Goal: Information Seeking & Learning: Learn about a topic

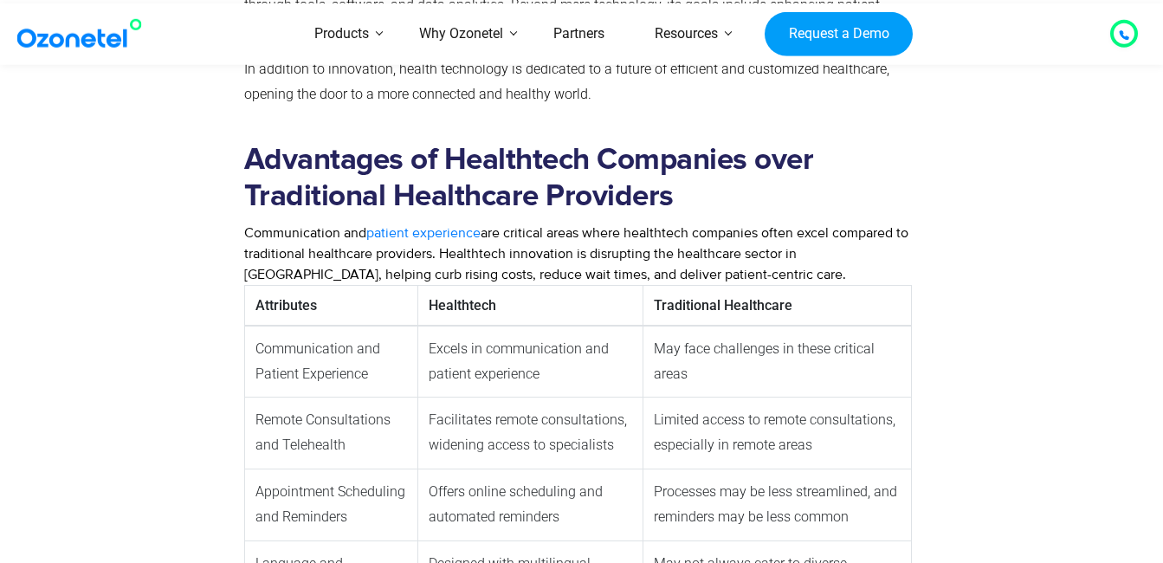
scroll to position [952, 0]
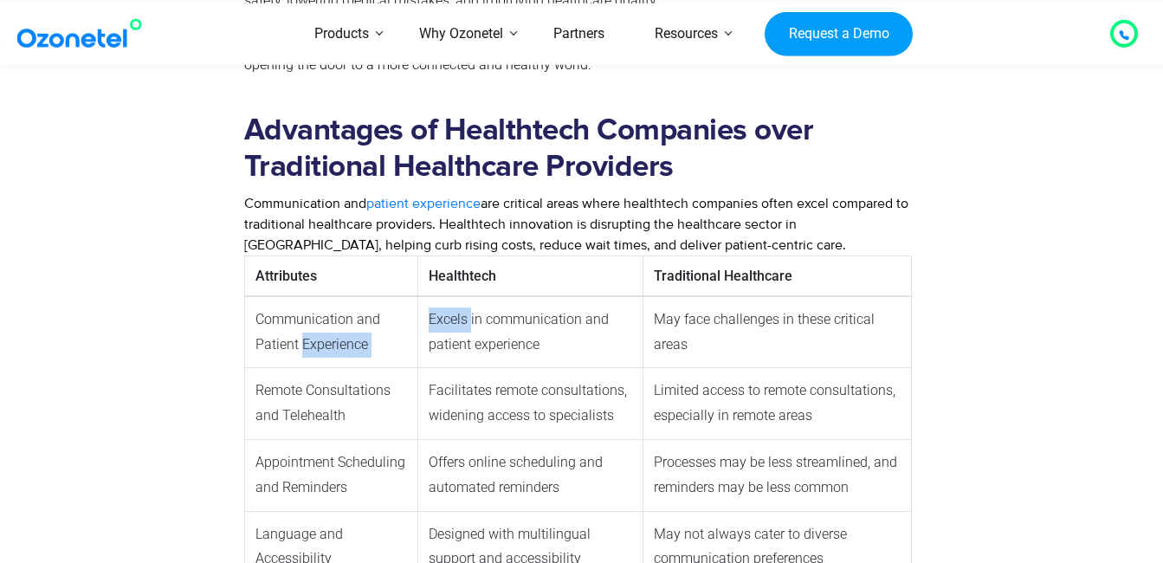
drag, startPoint x: 300, startPoint y: 347, endPoint x: 472, endPoint y: 332, distance: 172.1
click at [472, 332] on tr "Communication and Patient Experience Excels in communication and patient experi…" at bounding box center [577, 332] width 667 height 72
click at [472, 332] on td "Excels in communication and patient experience" at bounding box center [529, 332] width 225 height 72
drag, startPoint x: 499, startPoint y: 330, endPoint x: 577, endPoint y: 326, distance: 78.0
click at [577, 326] on td "Excels in communication and patient experience" at bounding box center [529, 332] width 225 height 72
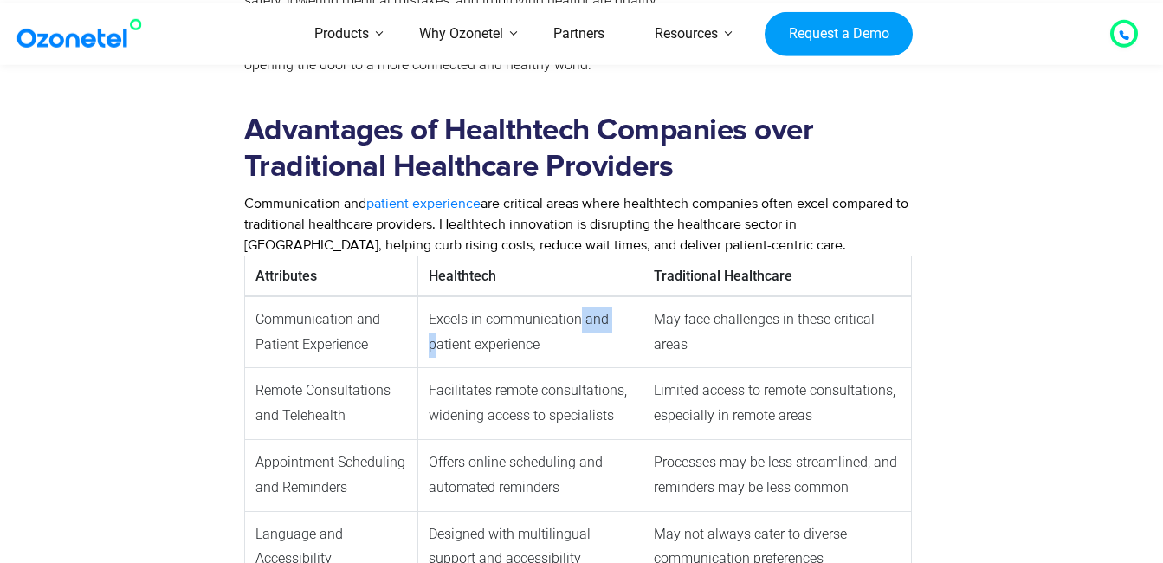
click at [579, 325] on td "Excels in communication and patient experience" at bounding box center [529, 332] width 225 height 72
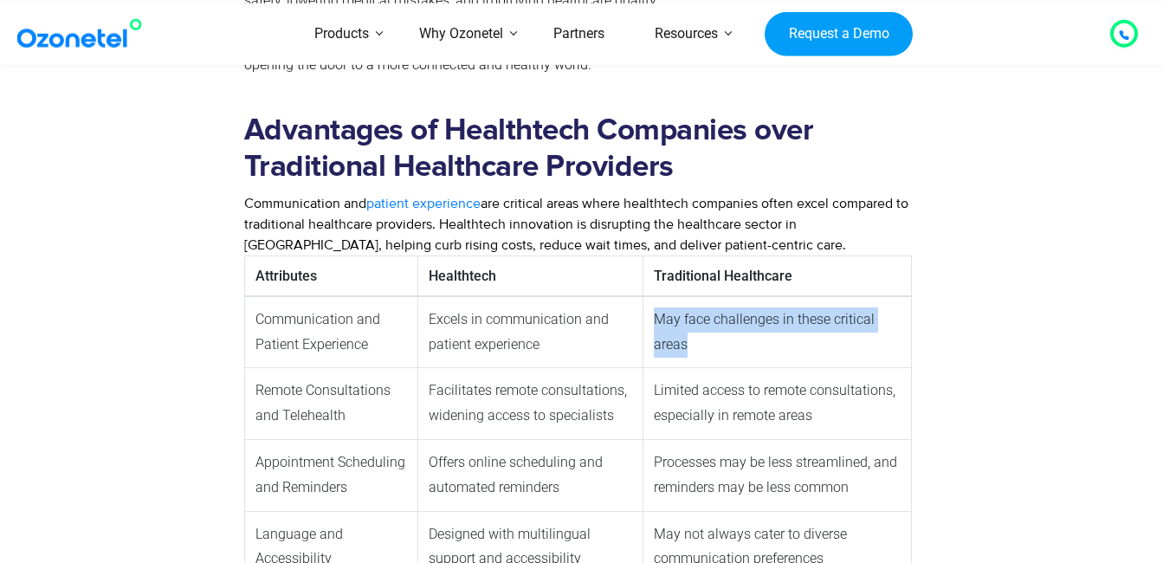
drag, startPoint x: 656, startPoint y: 320, endPoint x: 808, endPoint y: 333, distance: 152.9
click at [808, 333] on td "May face challenges in these critical areas" at bounding box center [776, 332] width 268 height 72
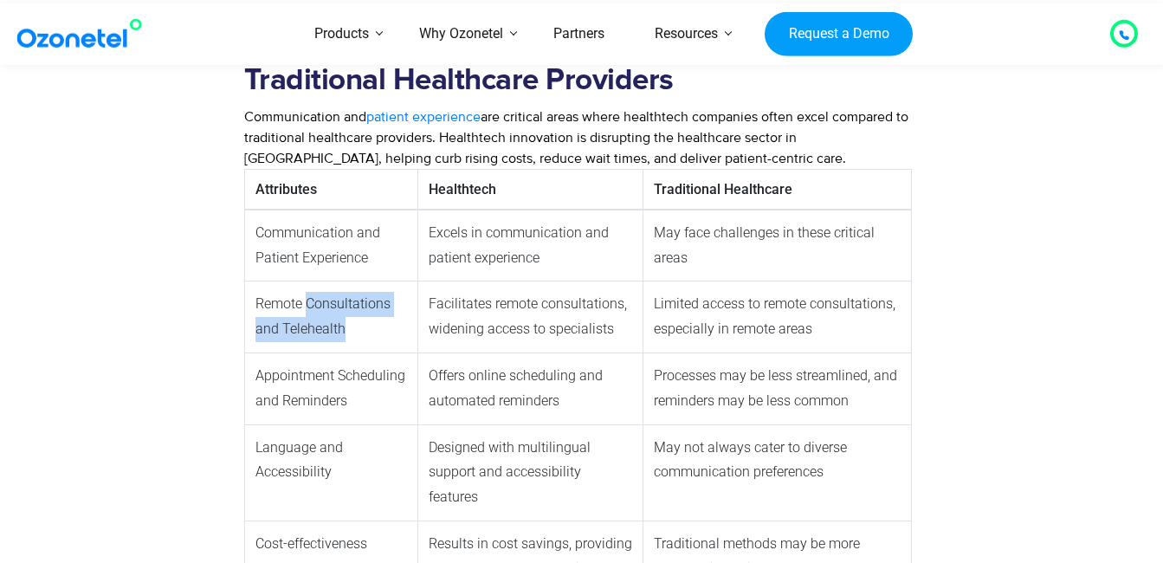
drag, startPoint x: 307, startPoint y: 304, endPoint x: 342, endPoint y: 325, distance: 40.4
click at [342, 325] on td "Remote Consultations and Telehealth" at bounding box center [330, 317] width 173 height 72
drag, startPoint x: 342, startPoint y: 325, endPoint x: 360, endPoint y: 332, distance: 19.5
click at [360, 332] on td "Remote Consultations and Telehealth" at bounding box center [330, 317] width 173 height 72
drag, startPoint x: 339, startPoint y: 326, endPoint x: 258, endPoint y: 301, distance: 85.2
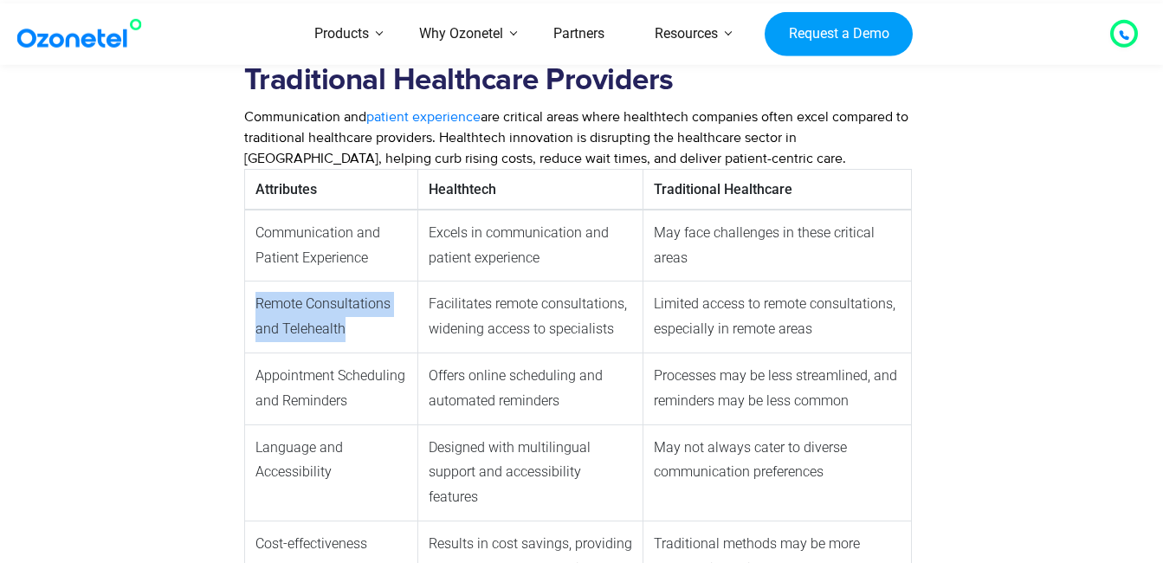
click at [258, 301] on td "Remote Consultations and Telehealth" at bounding box center [330, 317] width 173 height 72
drag, startPoint x: 258, startPoint y: 301, endPoint x: 215, endPoint y: 298, distance: 43.4
click at [215, 298] on div at bounding box center [138, 553] width 195 height 1080
drag, startPoint x: 256, startPoint y: 308, endPoint x: 383, endPoint y: 329, distance: 128.1
click at [383, 329] on td "Remote Consultations and Telehealth" at bounding box center [330, 317] width 173 height 72
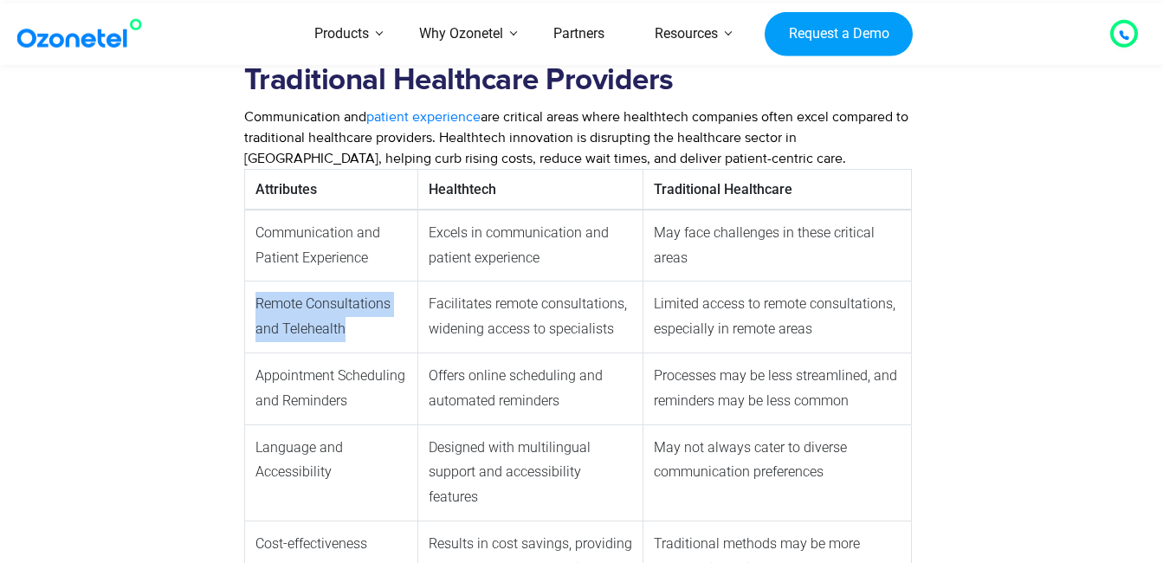
click at [383, 329] on td "Remote Consultations and Telehealth" at bounding box center [330, 317] width 173 height 72
drag, startPoint x: 371, startPoint y: 329, endPoint x: 253, endPoint y: 293, distance: 123.8
click at [253, 293] on td "Remote Consultations and Telehealth" at bounding box center [330, 317] width 173 height 72
drag, startPoint x: 253, startPoint y: 293, endPoint x: 213, endPoint y: 287, distance: 40.4
click at [213, 287] on div at bounding box center [138, 553] width 195 height 1080
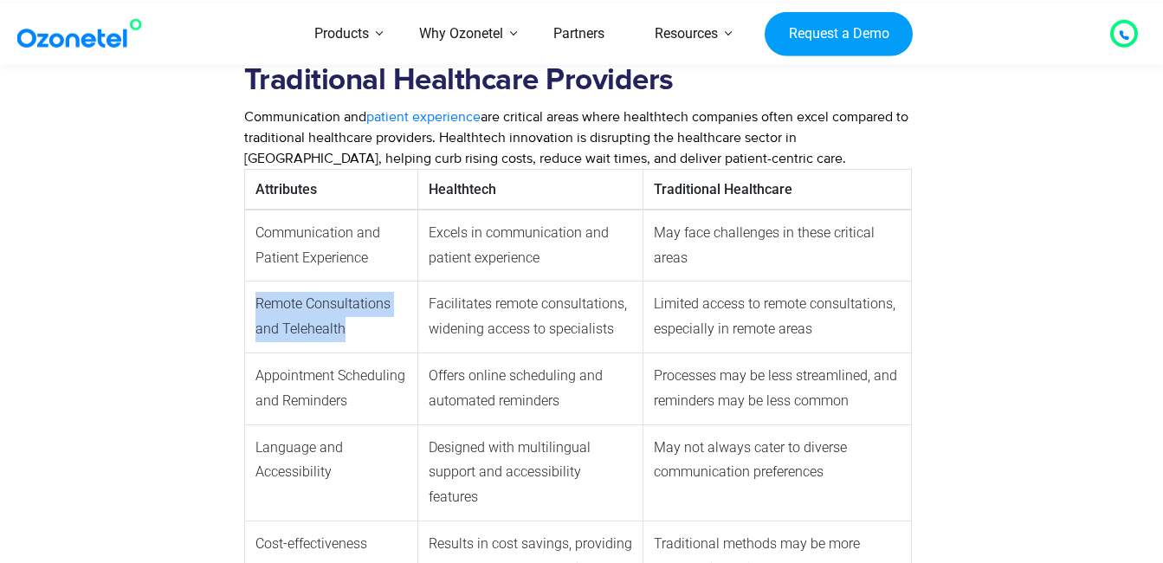
drag, startPoint x: 256, startPoint y: 304, endPoint x: 349, endPoint y: 324, distance: 94.7
click at [349, 324] on td "Remote Consultations and Telehealth" at bounding box center [330, 317] width 173 height 72
drag, startPoint x: 349, startPoint y: 324, endPoint x: 278, endPoint y: 312, distance: 72.0
click at [278, 312] on td "Remote Consultations and Telehealth" at bounding box center [330, 317] width 173 height 72
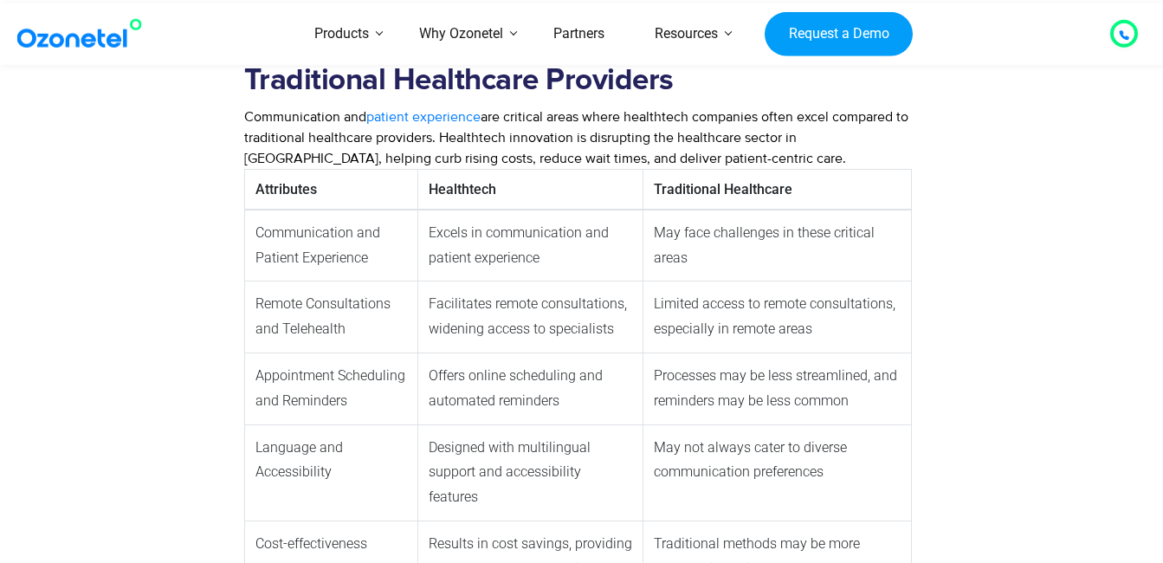
drag, startPoint x: 278, startPoint y: 312, endPoint x: 209, endPoint y: 302, distance: 69.0
click at [209, 302] on div at bounding box center [138, 553] width 195 height 1080
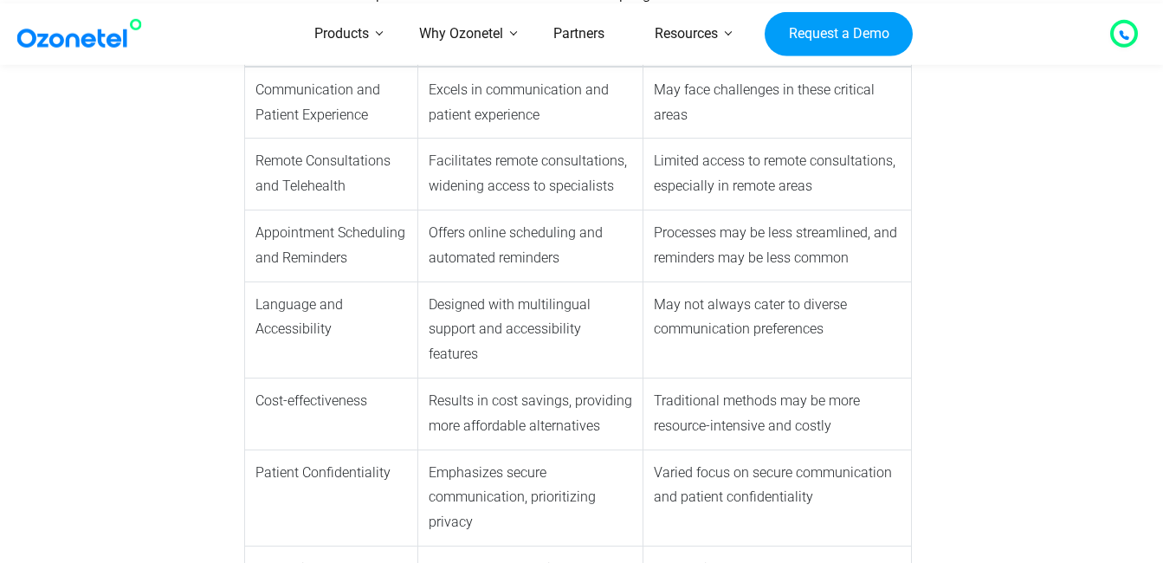
scroll to position [1212, 0]
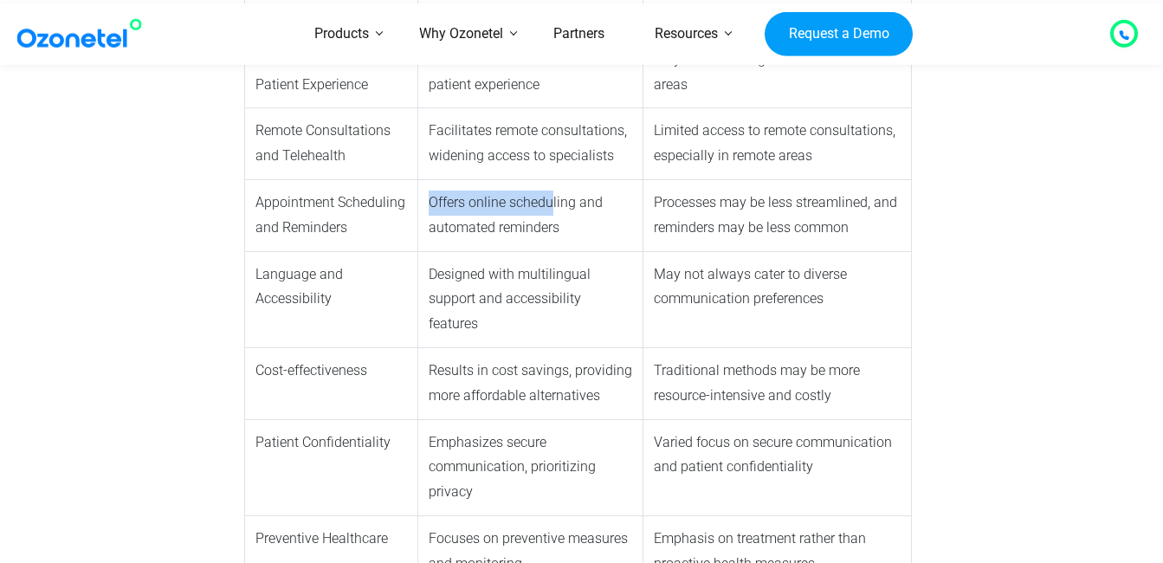
drag, startPoint x: 431, startPoint y: 200, endPoint x: 551, endPoint y: 210, distance: 120.8
click at [551, 210] on td "Offers online scheduling and automated reminders" at bounding box center [529, 215] width 225 height 72
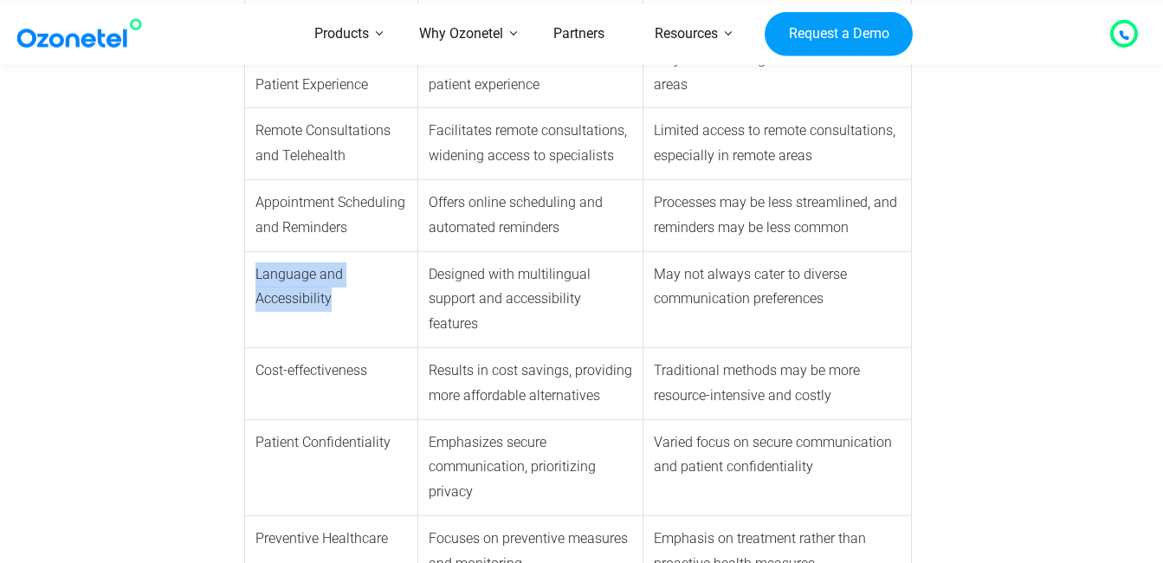
drag, startPoint x: 255, startPoint y: 275, endPoint x: 370, endPoint y: 290, distance: 116.1
click at [370, 290] on td "Language and Accessibility" at bounding box center [330, 299] width 173 height 96
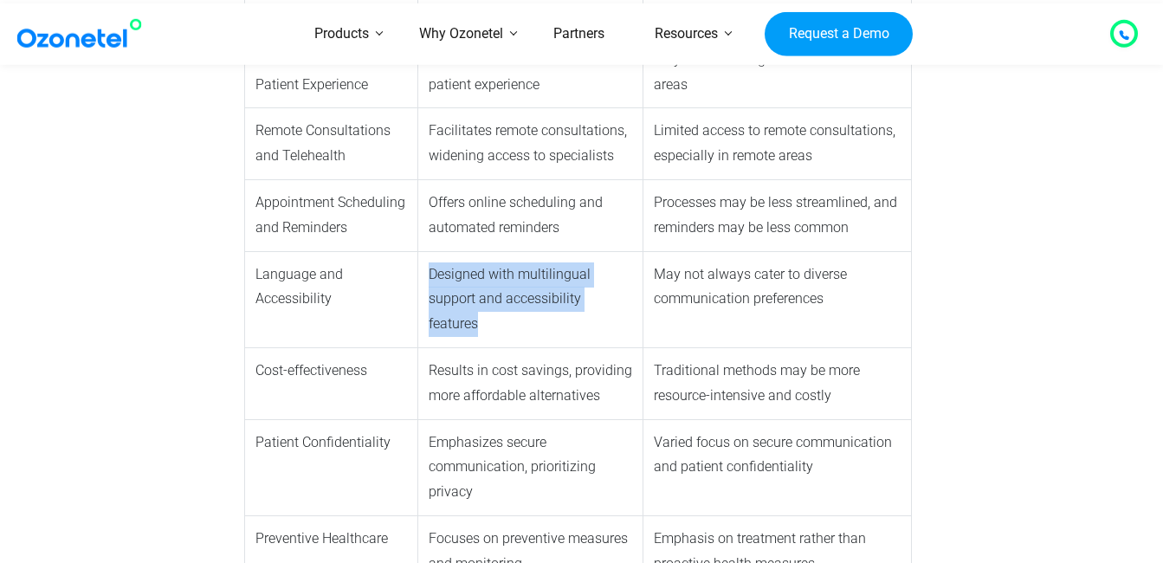
drag, startPoint x: 428, startPoint y: 273, endPoint x: 629, endPoint y: 295, distance: 202.9
click at [629, 295] on td "Designed with multilingual support and accessibility features" at bounding box center [529, 299] width 225 height 96
drag, startPoint x: 634, startPoint y: 301, endPoint x: 430, endPoint y: 268, distance: 206.1
click at [430, 268] on td "Designed with multilingual support and accessibility features" at bounding box center [529, 299] width 225 height 96
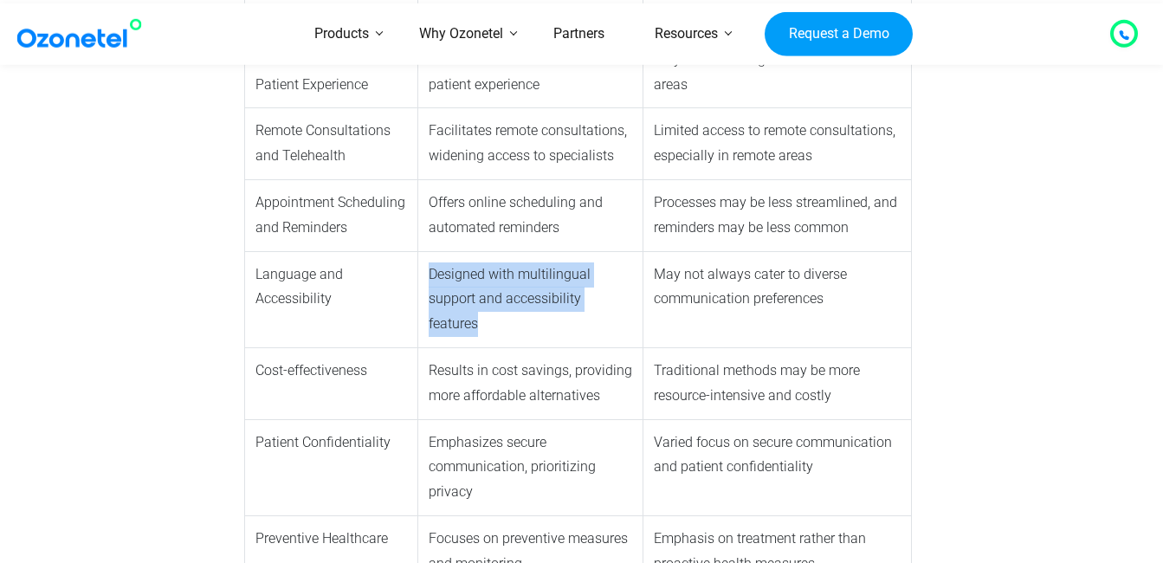
click at [430, 268] on td "Designed with multilingual support and accessibility features" at bounding box center [529, 299] width 225 height 96
drag, startPoint x: 430, startPoint y: 276, endPoint x: 634, endPoint y: 294, distance: 204.2
click at [634, 294] on td "Designed with multilingual support and accessibility features" at bounding box center [529, 299] width 225 height 96
drag, startPoint x: 431, startPoint y: 274, endPoint x: 635, endPoint y: 296, distance: 204.6
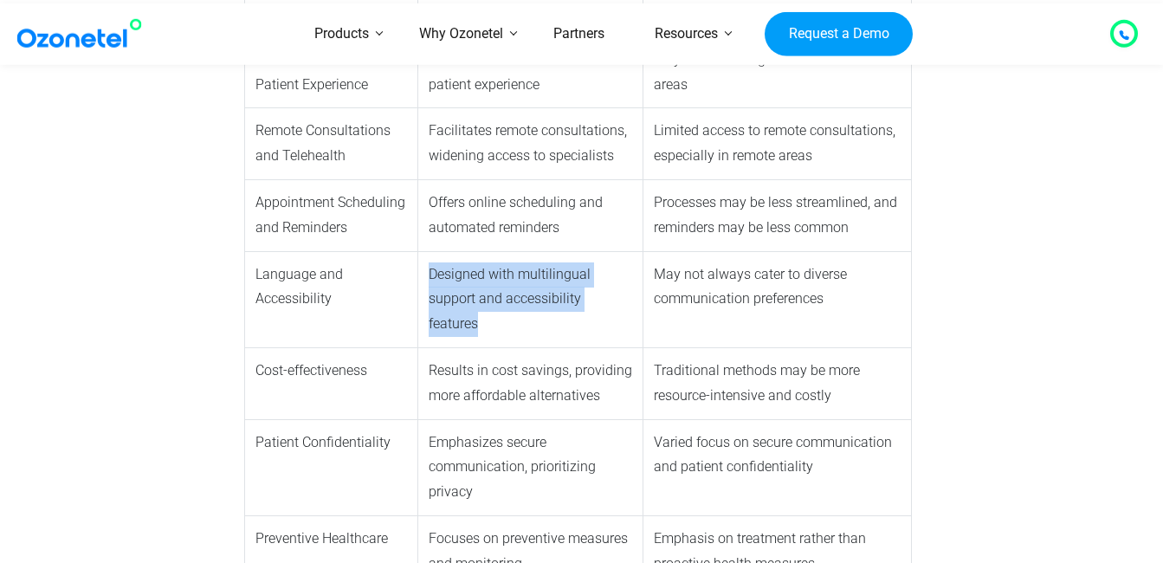
click at [635, 296] on td "Designed with multilingual support and accessibility features" at bounding box center [529, 299] width 225 height 96
drag, startPoint x: 635, startPoint y: 296, endPoint x: 463, endPoint y: 272, distance: 173.1
click at [463, 272] on td "Designed with multilingual support and accessibility features" at bounding box center [529, 299] width 225 height 96
click at [468, 269] on td "Designed with multilingual support and accessibility features" at bounding box center [529, 299] width 225 height 96
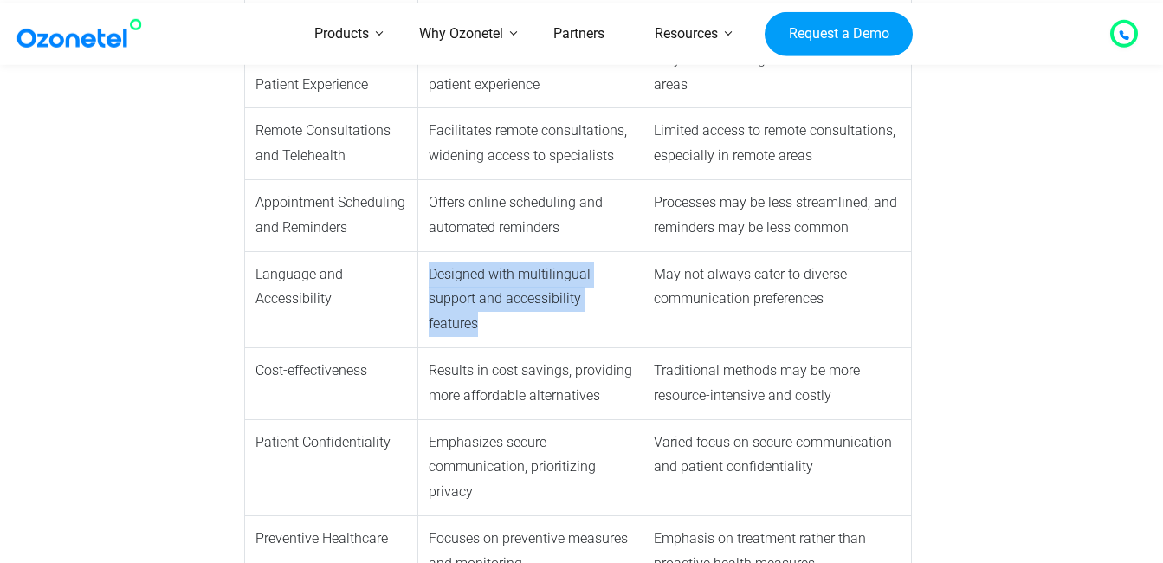
drag, startPoint x: 428, startPoint y: 270, endPoint x: 634, endPoint y: 311, distance: 209.1
click at [634, 311] on td "Designed with multilingual support and accessibility features" at bounding box center [529, 299] width 225 height 96
drag, startPoint x: 485, startPoint y: 289, endPoint x: 589, endPoint y: 300, distance: 105.3
click at [589, 300] on td "Designed with multilingual support and accessibility features" at bounding box center [529, 299] width 225 height 96
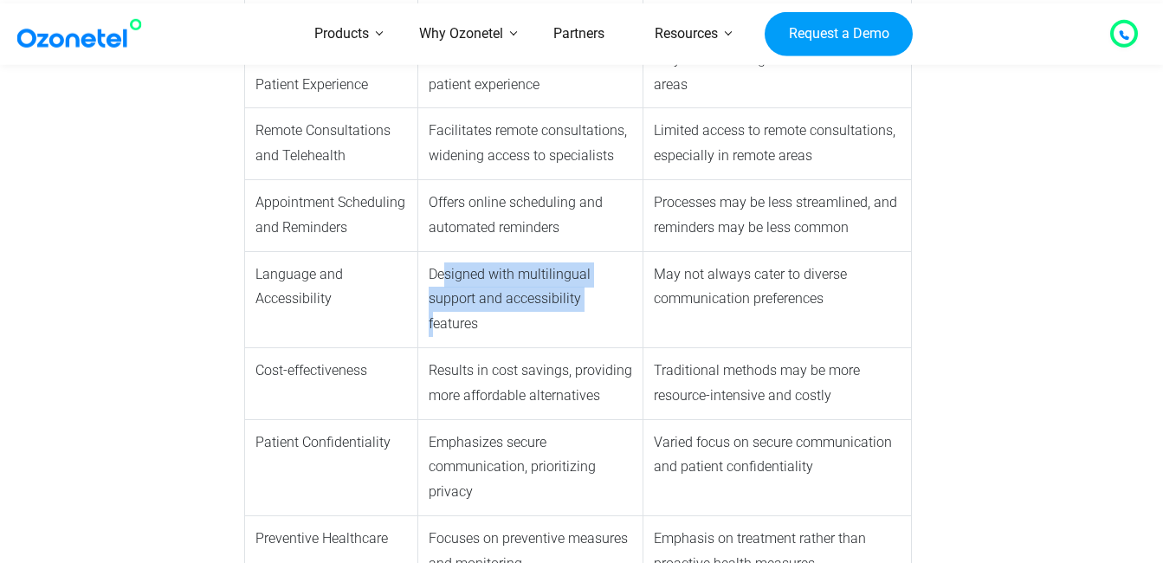
click at [589, 300] on td "Designed with multilingual support and accessibility features" at bounding box center [529, 299] width 225 height 96
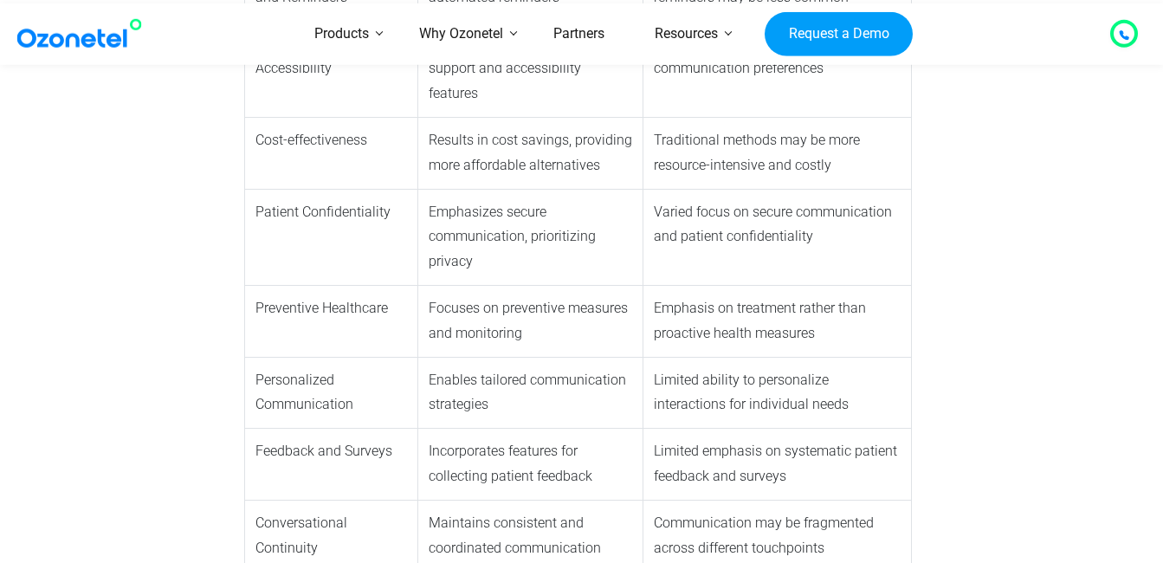
scroll to position [1472, 0]
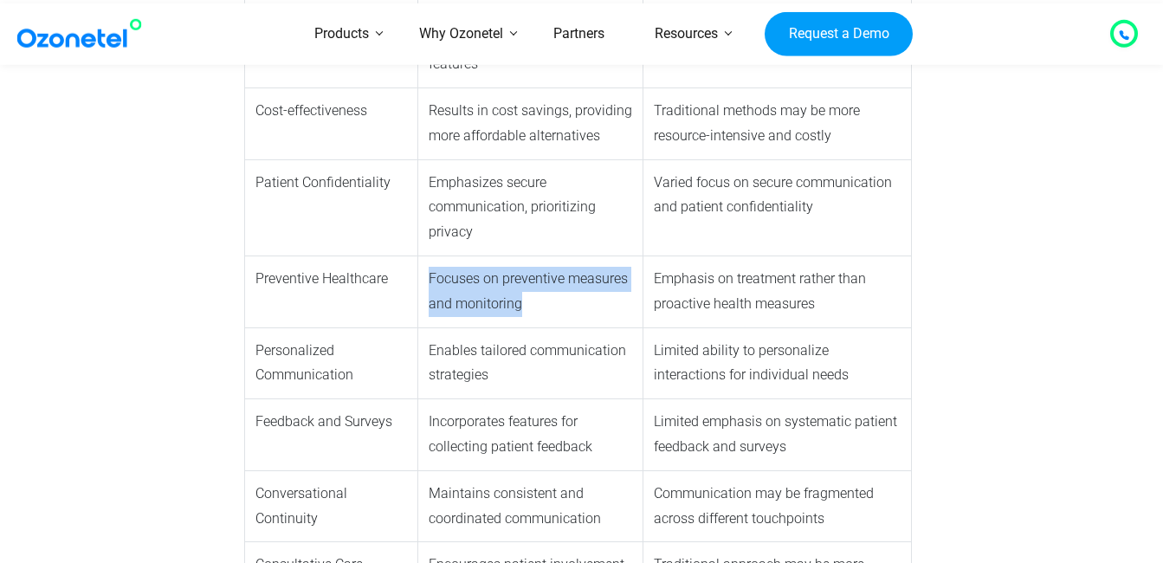
drag, startPoint x: 428, startPoint y: 254, endPoint x: 539, endPoint y: 286, distance: 115.1
click at [539, 286] on td "Focuses on preventive measures and monitoring" at bounding box center [529, 291] width 225 height 72
drag, startPoint x: 539, startPoint y: 286, endPoint x: 399, endPoint y: 240, distance: 147.5
click at [399, 255] on tr "Preventive Healthcare Focuses on preventive measures and monitoring Emphasis on…" at bounding box center [577, 291] width 667 height 72
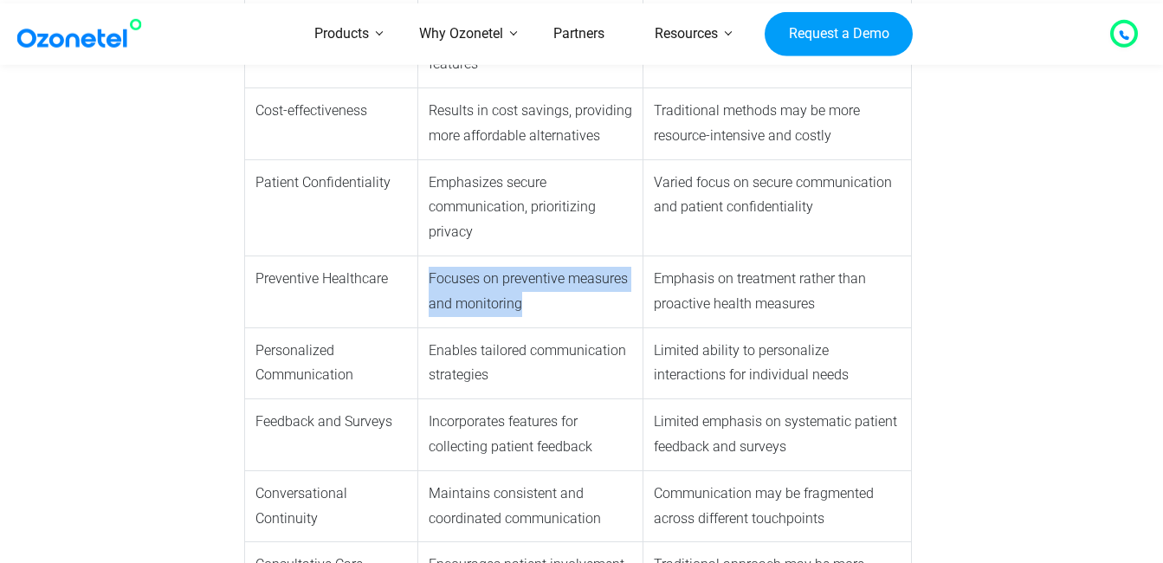
click at [399, 255] on td "Preventive Healthcare" at bounding box center [330, 291] width 173 height 72
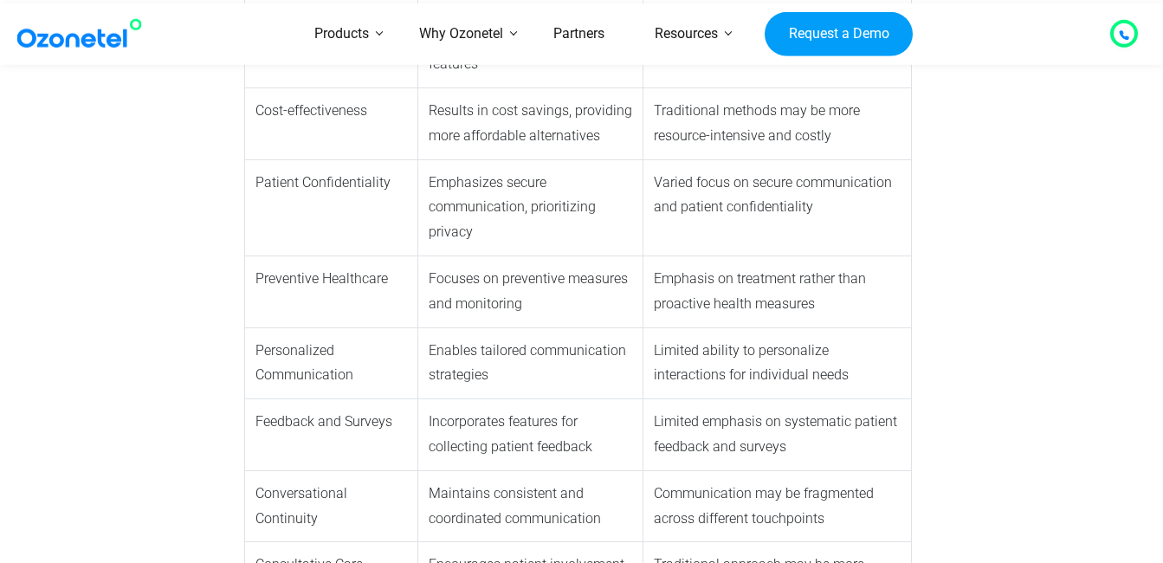
click at [431, 255] on td "Focuses on preventive measures and monitoring" at bounding box center [529, 291] width 225 height 72
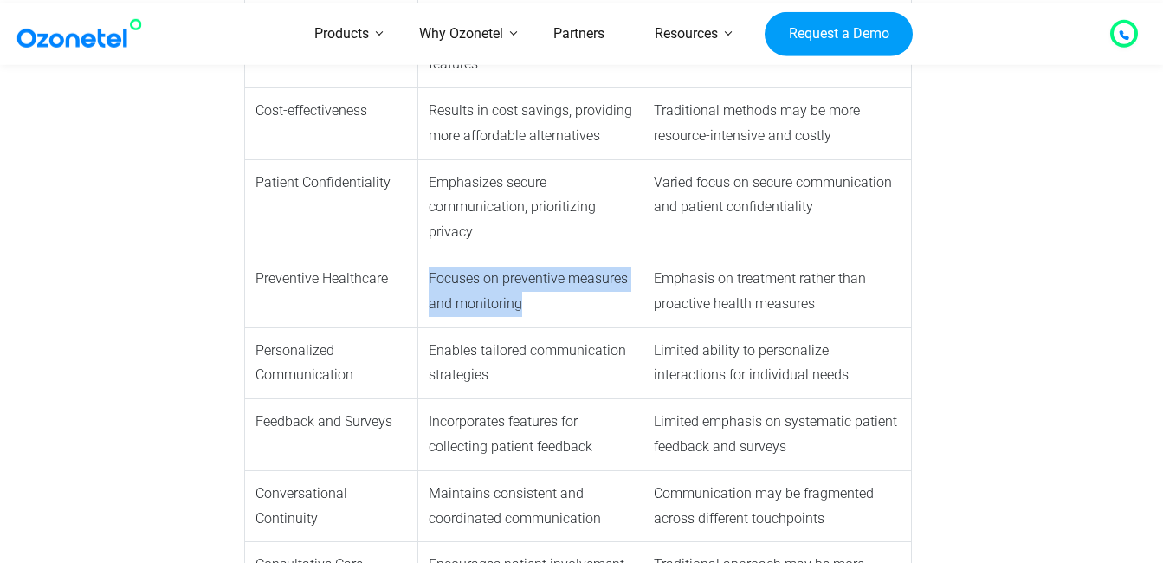
drag, startPoint x: 426, startPoint y: 254, endPoint x: 526, endPoint y: 280, distance: 103.5
click at [526, 280] on td "Focuses on preventive measures and monitoring" at bounding box center [529, 291] width 225 height 72
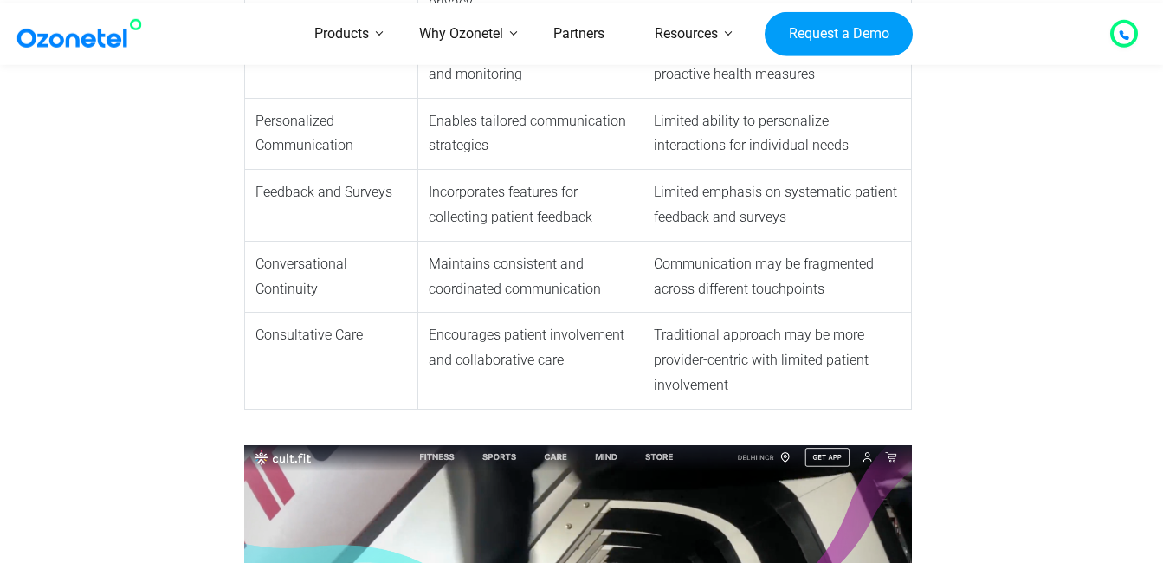
scroll to position [1731, 0]
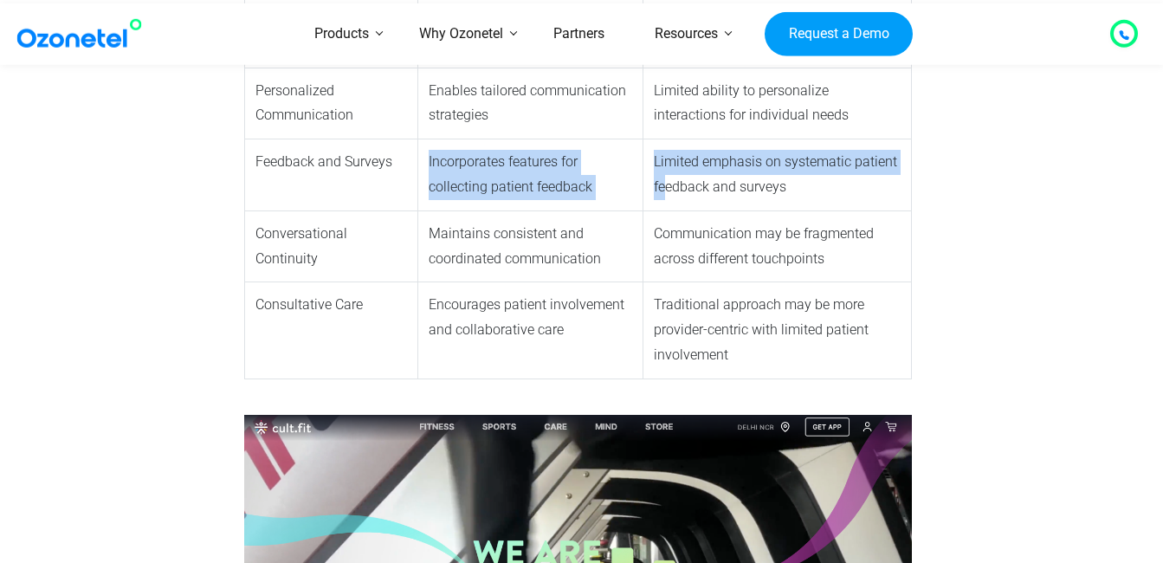
drag, startPoint x: 491, startPoint y: 135, endPoint x: 663, endPoint y: 184, distance: 178.9
click at [663, 184] on tr "Feedback and Surveys Incorporates features for collecting patient feedback Limi…" at bounding box center [577, 175] width 667 height 72
click at [663, 184] on td "Limited emphasis on systematic patient feedback and surveys" at bounding box center [776, 175] width 268 height 72
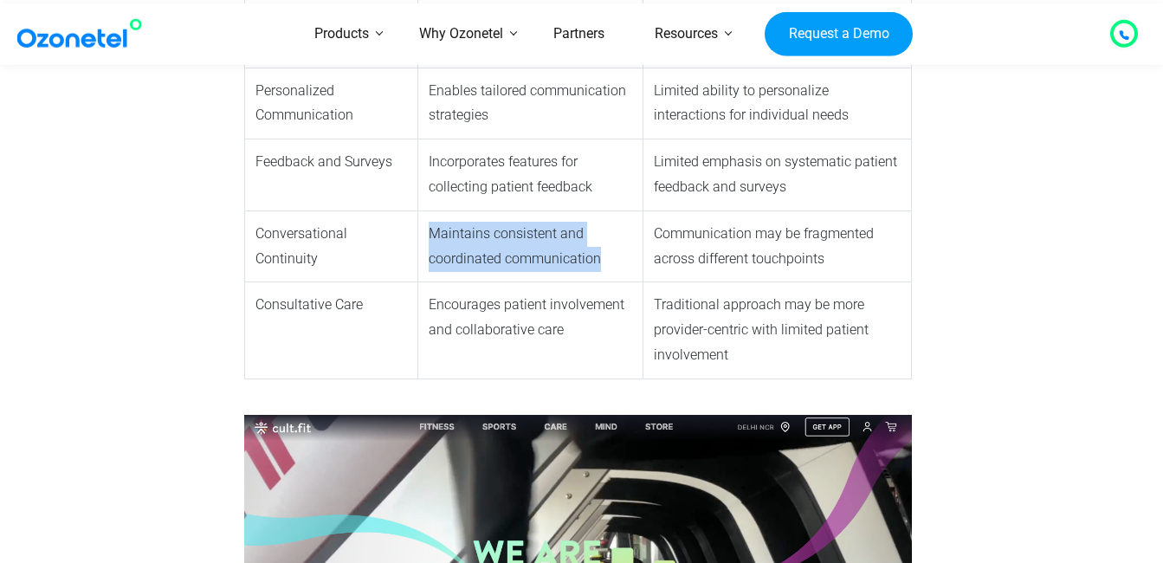
drag, startPoint x: 430, startPoint y: 209, endPoint x: 604, endPoint y: 245, distance: 177.7
click at [604, 245] on td "Maintains consistent and coordinated communication" at bounding box center [529, 246] width 225 height 72
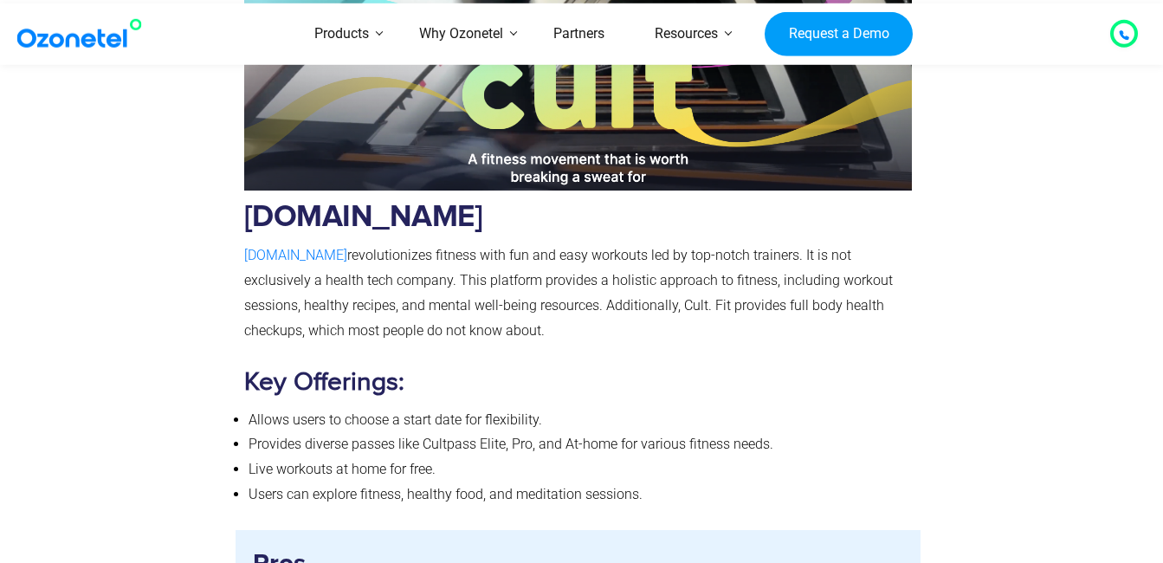
scroll to position [2337, 0]
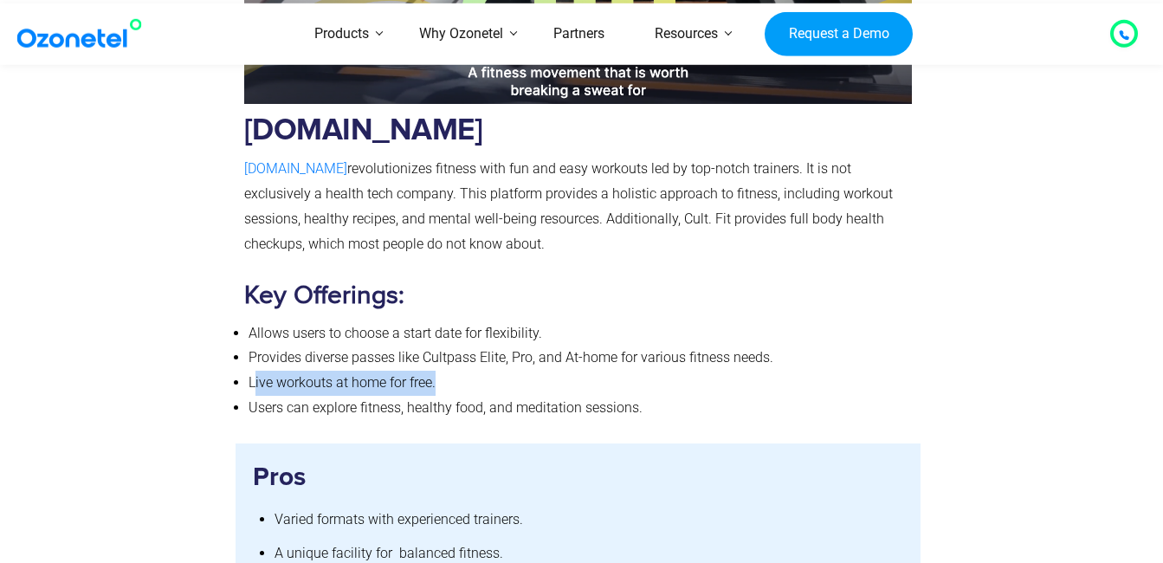
drag, startPoint x: 372, startPoint y: 362, endPoint x: 450, endPoint y: 361, distance: 77.9
click at [450, 370] on li "Live workouts at home for free." at bounding box center [580, 382] width 664 height 25
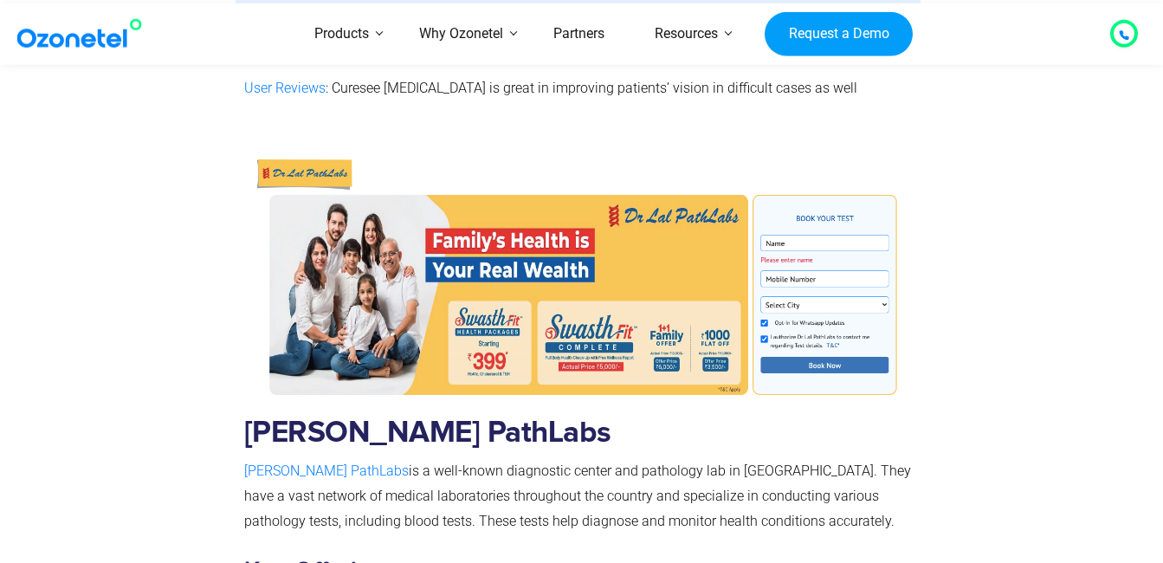
scroll to position [4155, 0]
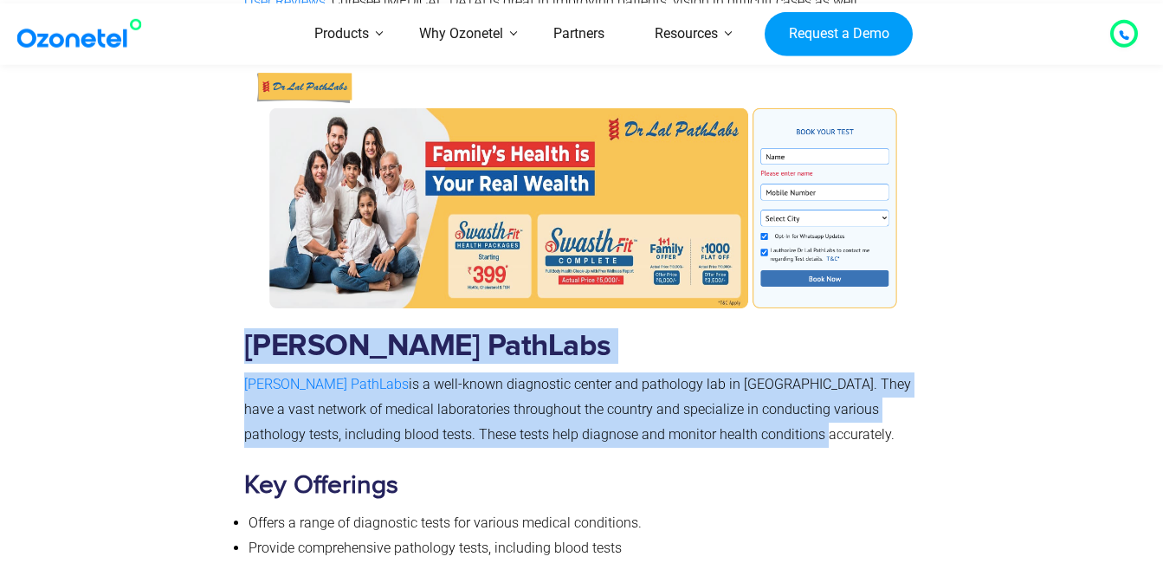
drag, startPoint x: 243, startPoint y: 318, endPoint x: 847, endPoint y: 417, distance: 612.4
click at [847, 417] on div "[PERSON_NAME] PathLabs [PERSON_NAME] PathLabs is a well-known diagnostic center…" at bounding box center [578, 340] width 668 height 544
click at [847, 417] on p "[PERSON_NAME] PathLabs is a well-known diagnostic center and pathology lab in […" at bounding box center [578, 409] width 668 height 74
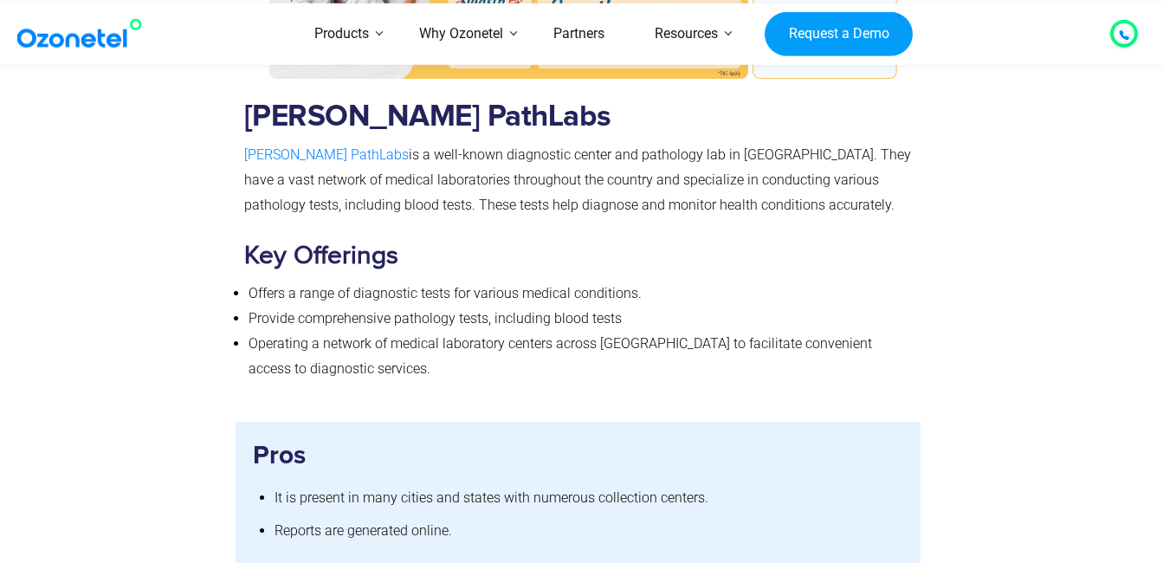
scroll to position [4415, 0]
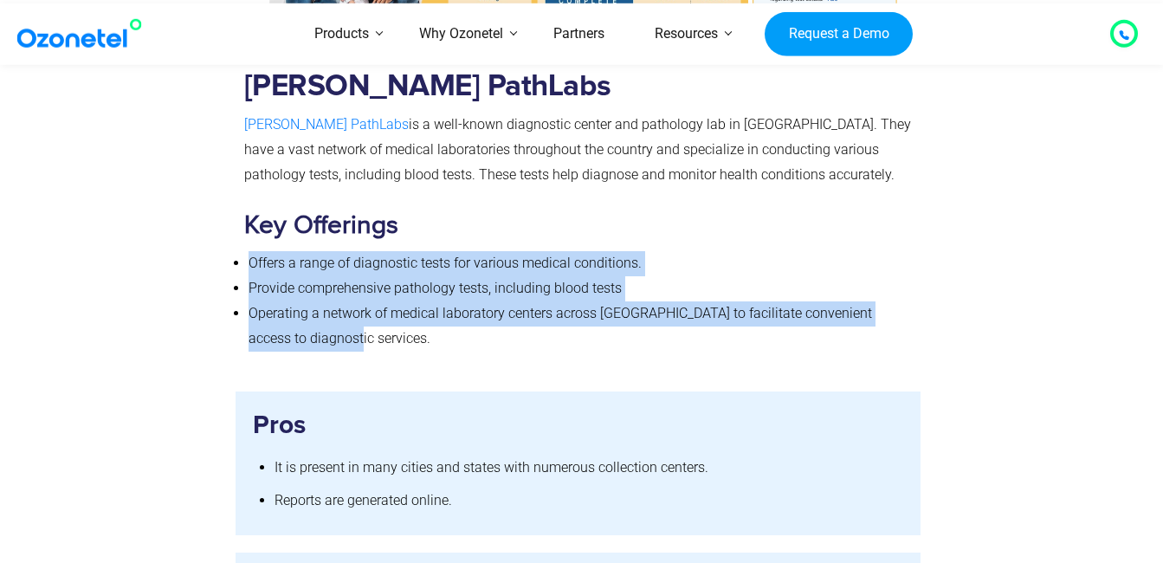
drag, startPoint x: 250, startPoint y: 242, endPoint x: 609, endPoint y: 302, distance: 363.5
click at [609, 302] on ul "Offers a range of diagnostic tests for various medical conditions. Provide comp…" at bounding box center [578, 301] width 668 height 100
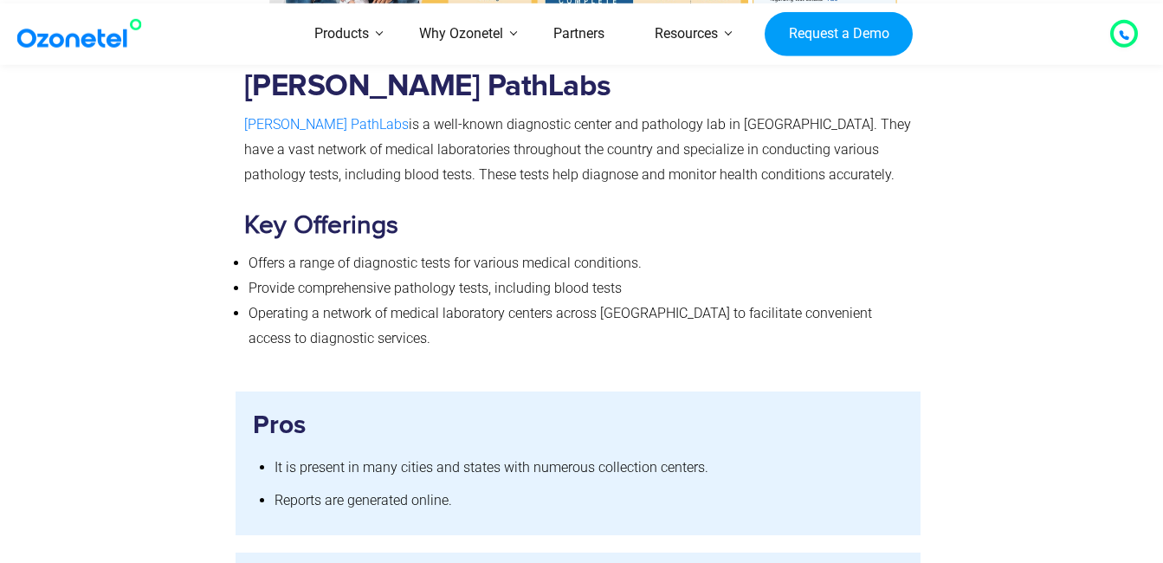
click at [194, 203] on div at bounding box center [138, 76] width 195 height 596
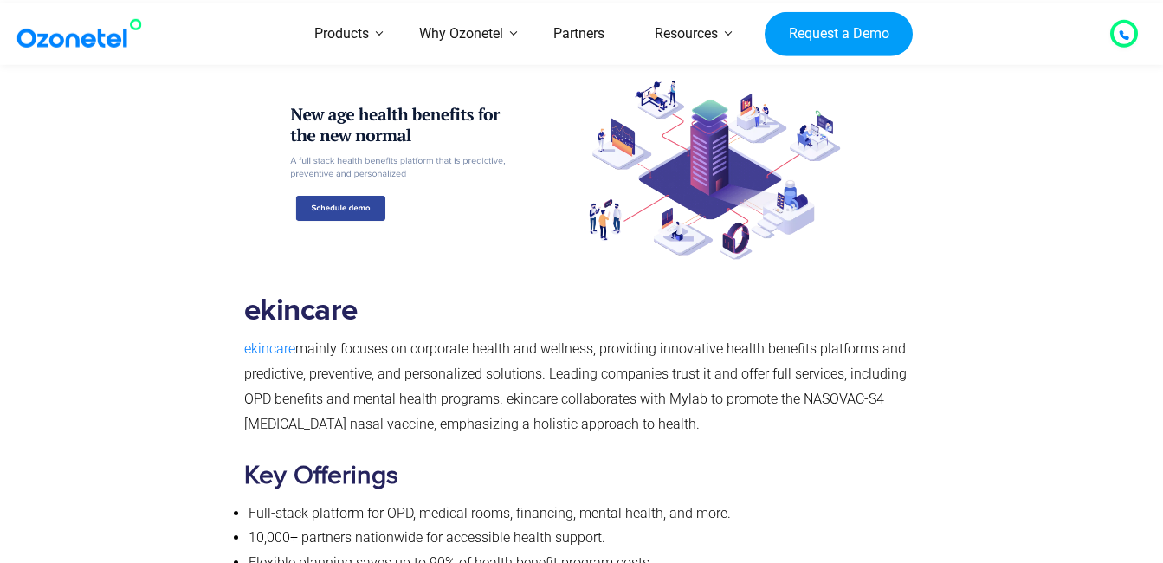
scroll to position [5280, 0]
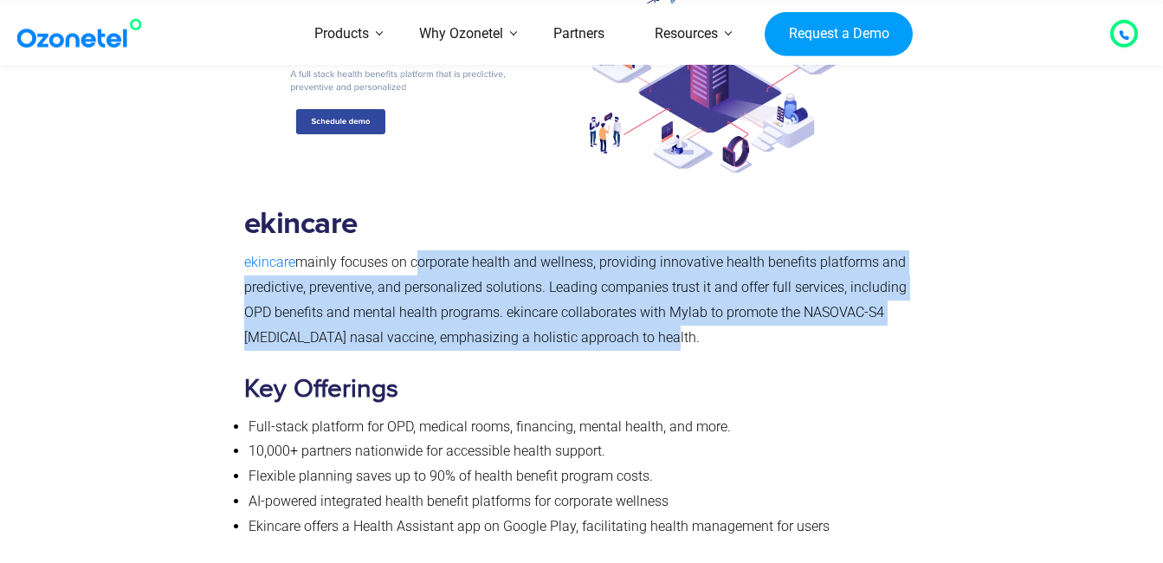
drag, startPoint x: 415, startPoint y: 237, endPoint x: 746, endPoint y: 308, distance: 339.0
click at [746, 308] on p "ekincare mainly focuses on corporate health and wellness, providing innovative …" at bounding box center [578, 300] width 668 height 100
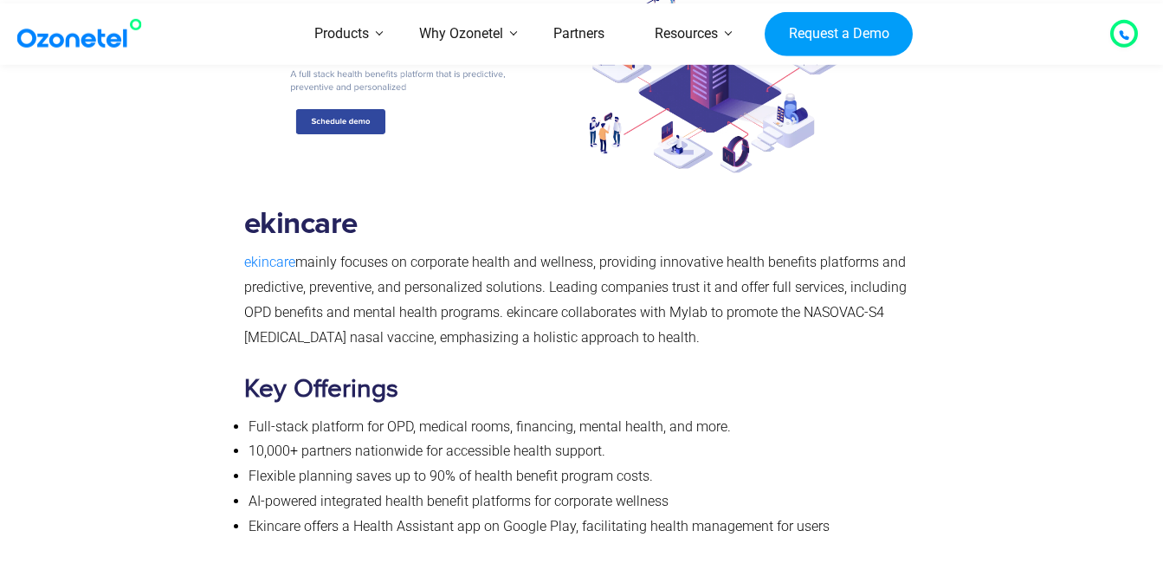
click at [393, 327] on div "ekincare ekincare mainly focuses on corporate health and wellness, providing in…" at bounding box center [578, 237] width 668 height 604
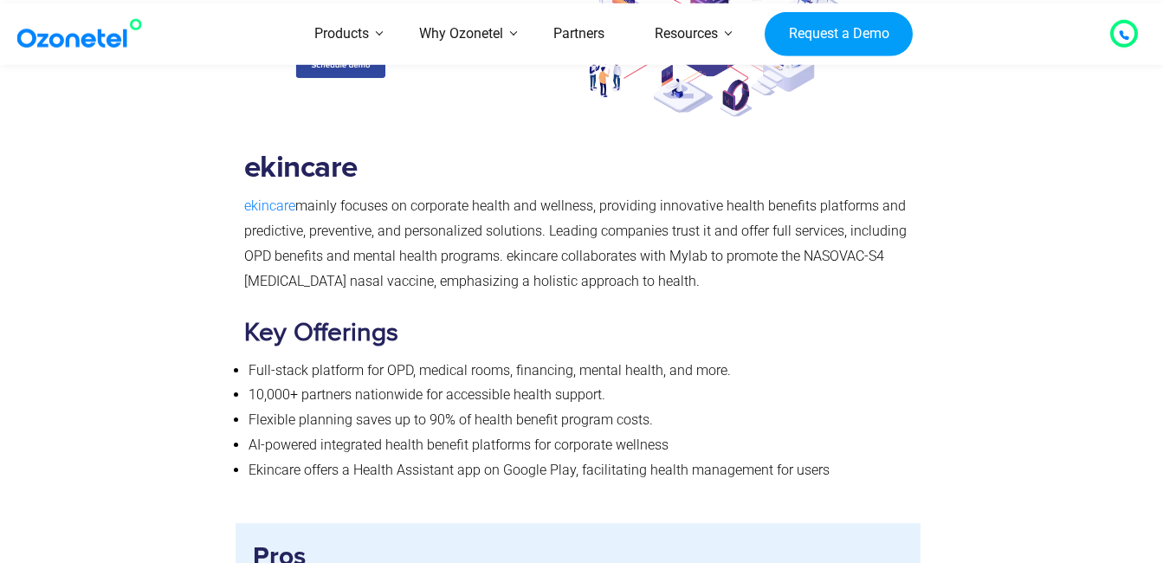
scroll to position [5367, 0]
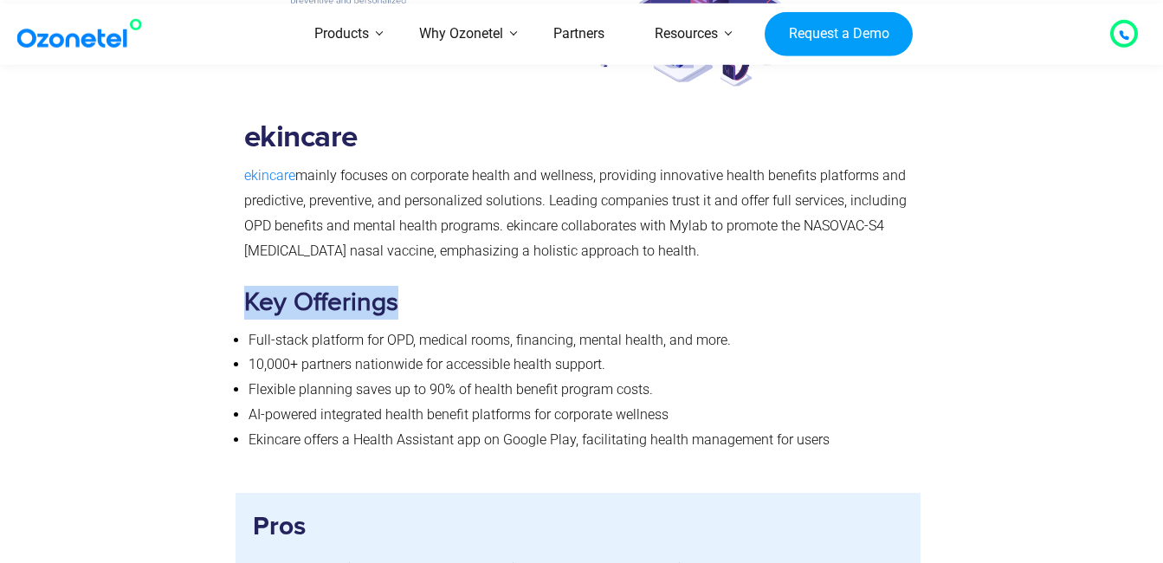
drag, startPoint x: 247, startPoint y: 277, endPoint x: 448, endPoint y: 285, distance: 201.0
click at [448, 286] on h3 "Key Offerings" at bounding box center [578, 303] width 668 height 34
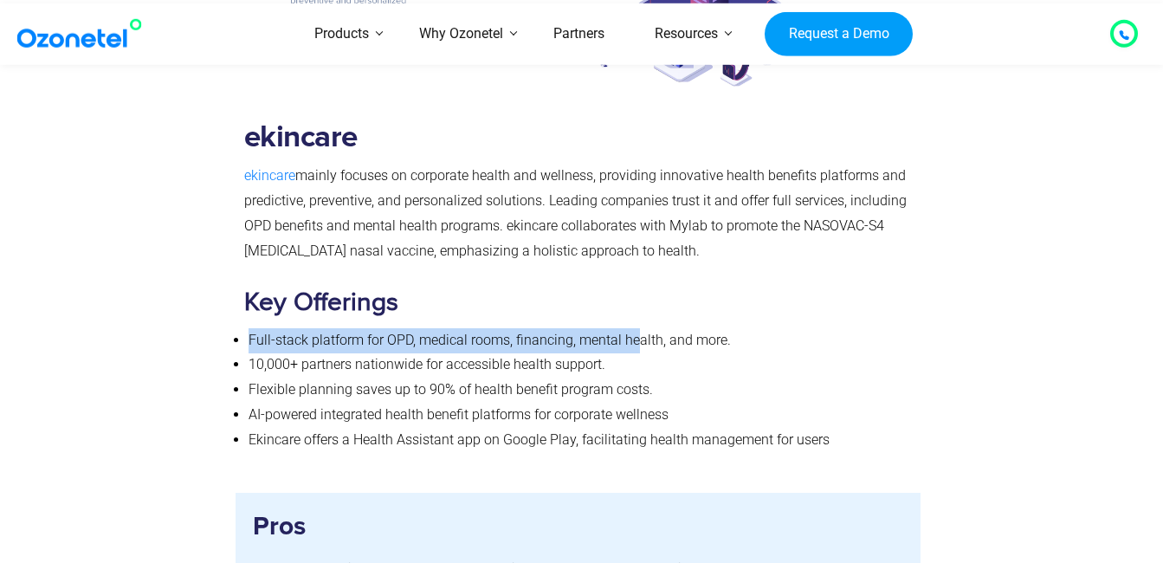
drag, startPoint x: 248, startPoint y: 312, endPoint x: 637, endPoint y: 316, distance: 388.7
click at [637, 332] on span "Full-stack platform for OPD, medical rooms, financing, mental health, and more." at bounding box center [489, 340] width 482 height 16
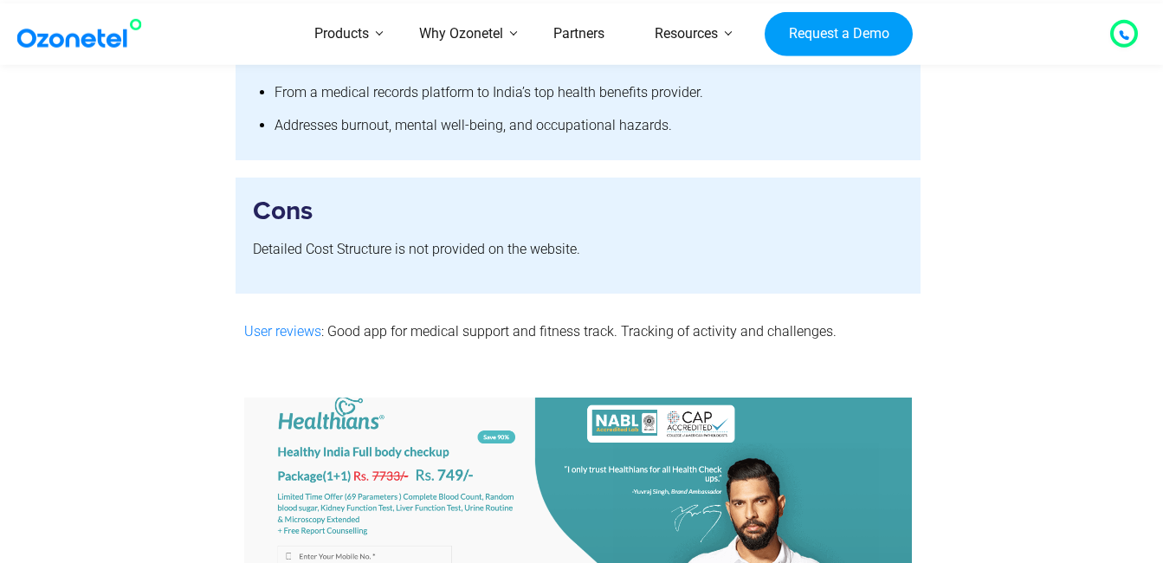
scroll to position [5859, 0]
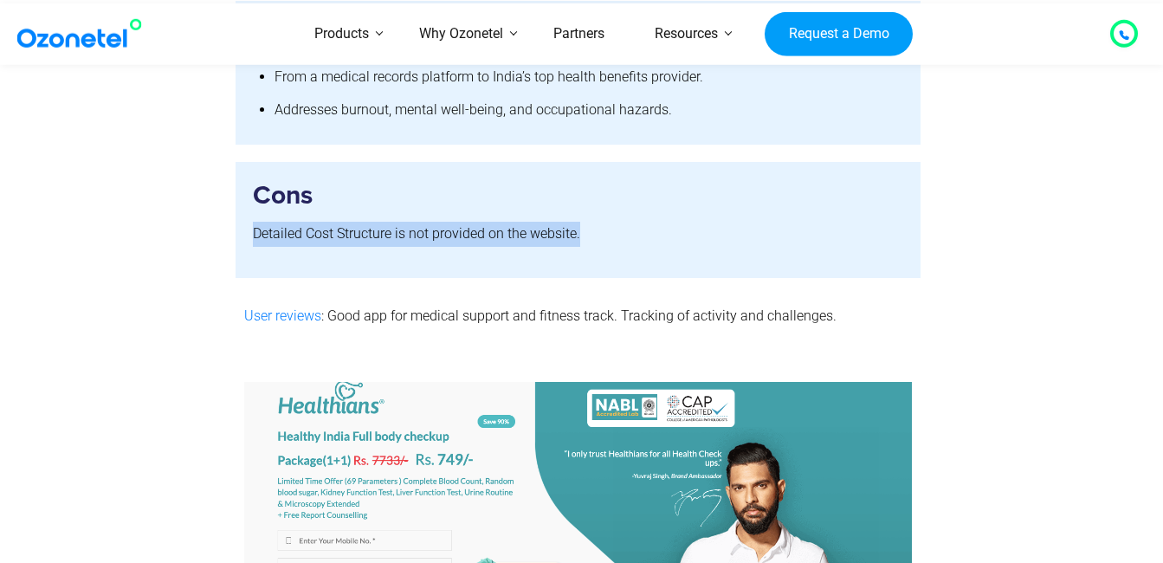
drag, startPoint x: 254, startPoint y: 203, endPoint x: 579, endPoint y: 221, distance: 326.0
click at [579, 222] on p "Detailed Cost Structure is not provided on the website." at bounding box center [578, 234] width 651 height 25
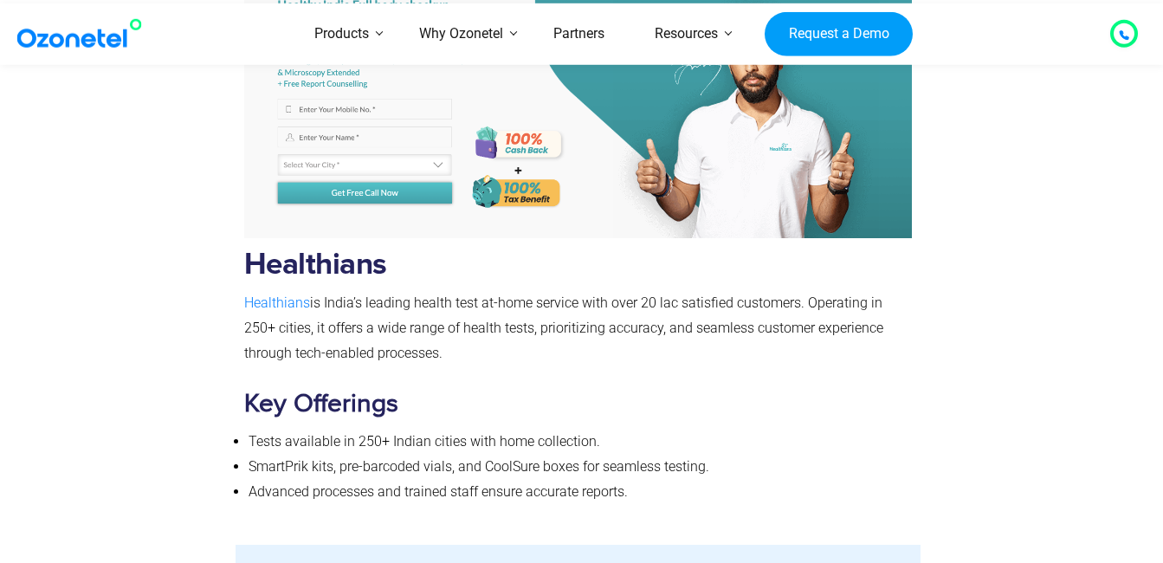
scroll to position [6291, 0]
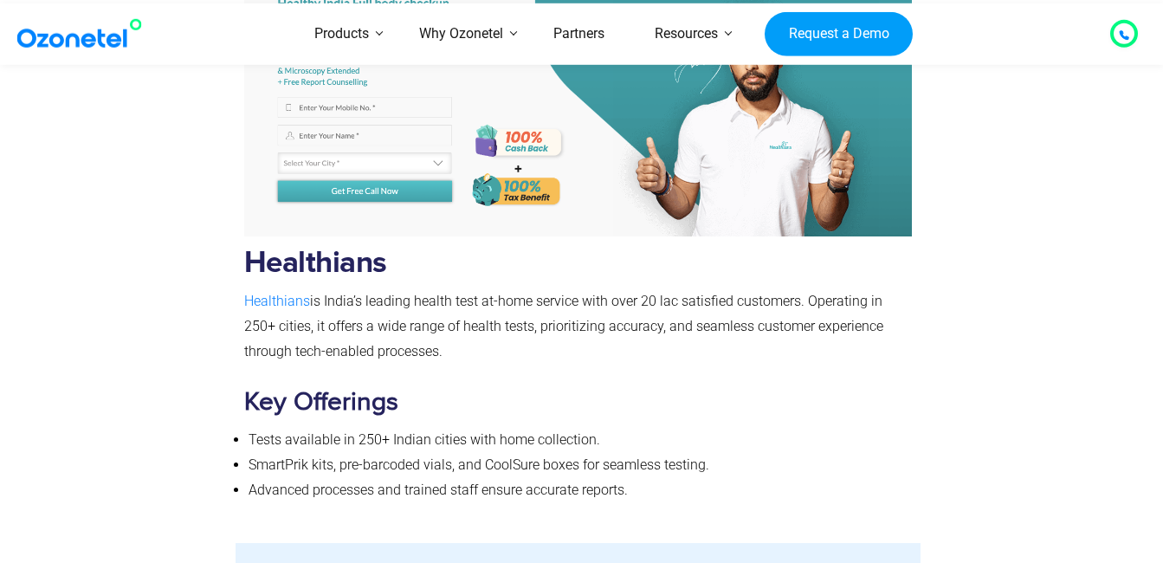
drag, startPoint x: 248, startPoint y: 237, endPoint x: 477, endPoint y: 321, distance: 244.3
click at [477, 321] on div "Healthians Healthians is India’s leading health test at-home service with over …" at bounding box center [578, 226] width 668 height 554
click at [477, 321] on p "Healthians is India’s leading health test at-home service with over 20 lac sati…" at bounding box center [578, 326] width 668 height 74
drag, startPoint x: 477, startPoint y: 321, endPoint x: 214, endPoint y: 254, distance: 271.5
click at [214, 254] on div "Healthians Healthians is India’s leading health test at-home service with over …" at bounding box center [582, 222] width 1108 height 607
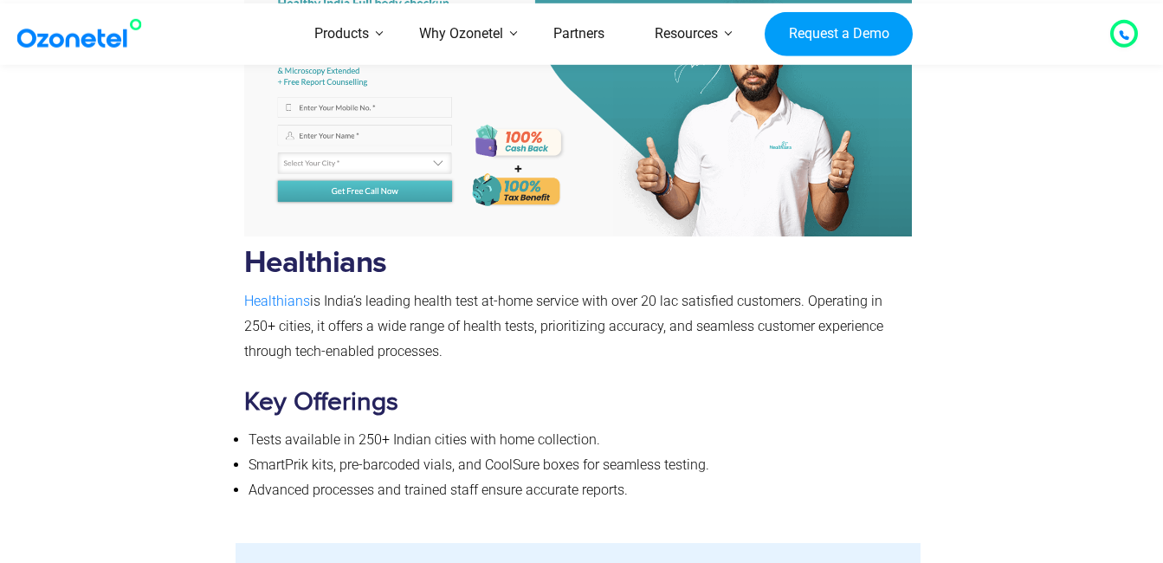
click at [216, 254] on div at bounding box center [138, 222] width 195 height 607
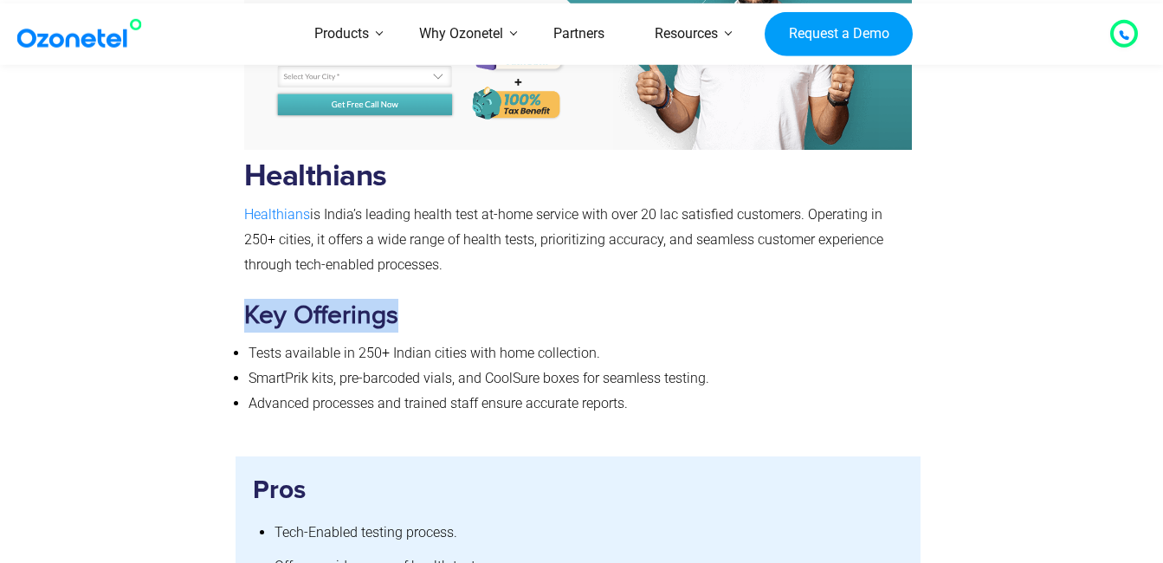
drag, startPoint x: 245, startPoint y: 289, endPoint x: 394, endPoint y: 287, distance: 148.9
click at [394, 300] on b "Key Offerings" at bounding box center [321, 315] width 154 height 31
click at [331, 391] on li "Advanced processes and trained staff ensure accurate reports." at bounding box center [580, 403] width 664 height 25
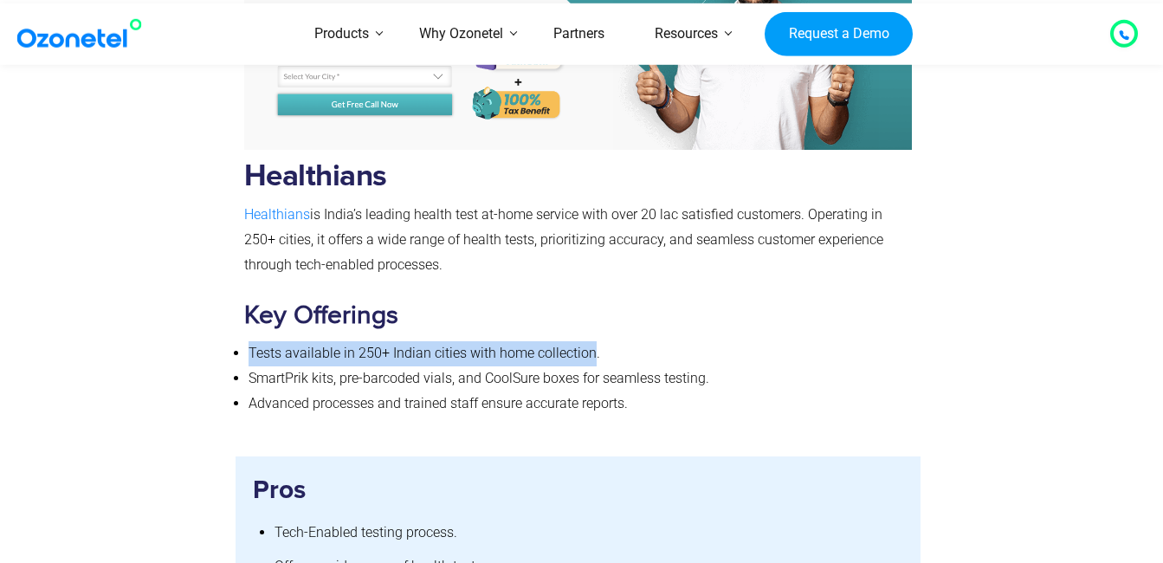
drag, startPoint x: 251, startPoint y: 325, endPoint x: 592, endPoint y: 333, distance: 341.1
click at [592, 345] on span "Tests available in 250+ Indian cities with home collection." at bounding box center [423, 353] width 351 height 16
drag, startPoint x: 592, startPoint y: 333, endPoint x: 249, endPoint y: 290, distance: 345.5
click at [249, 290] on div "Healthians Healthians is India’s leading health test at-home service with over …" at bounding box center [578, 139] width 668 height 554
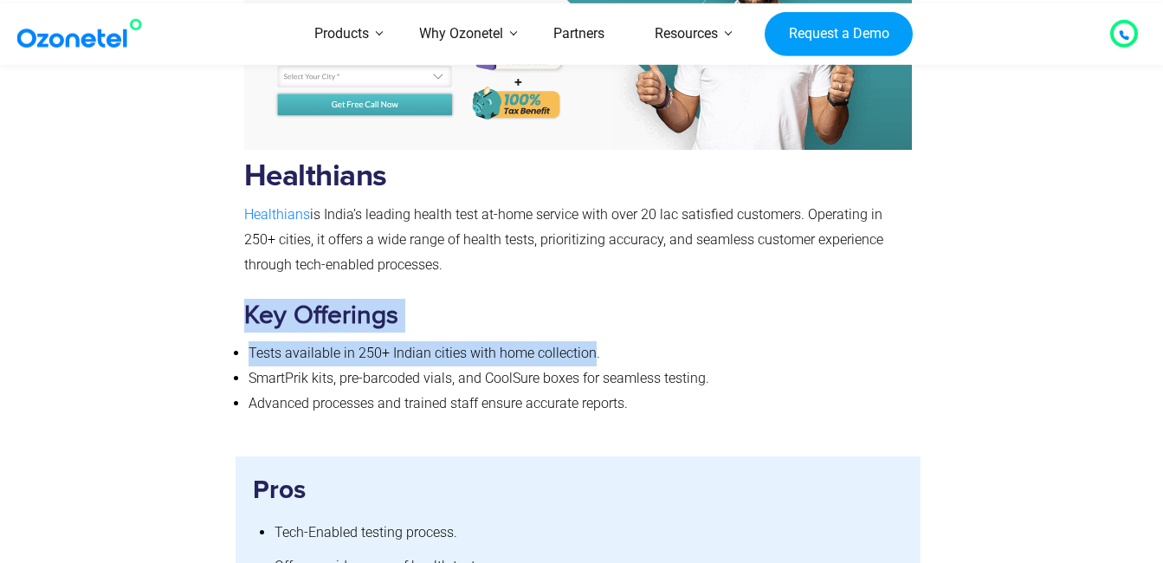
click at [249, 300] on b "Key Offerings" at bounding box center [321, 315] width 154 height 31
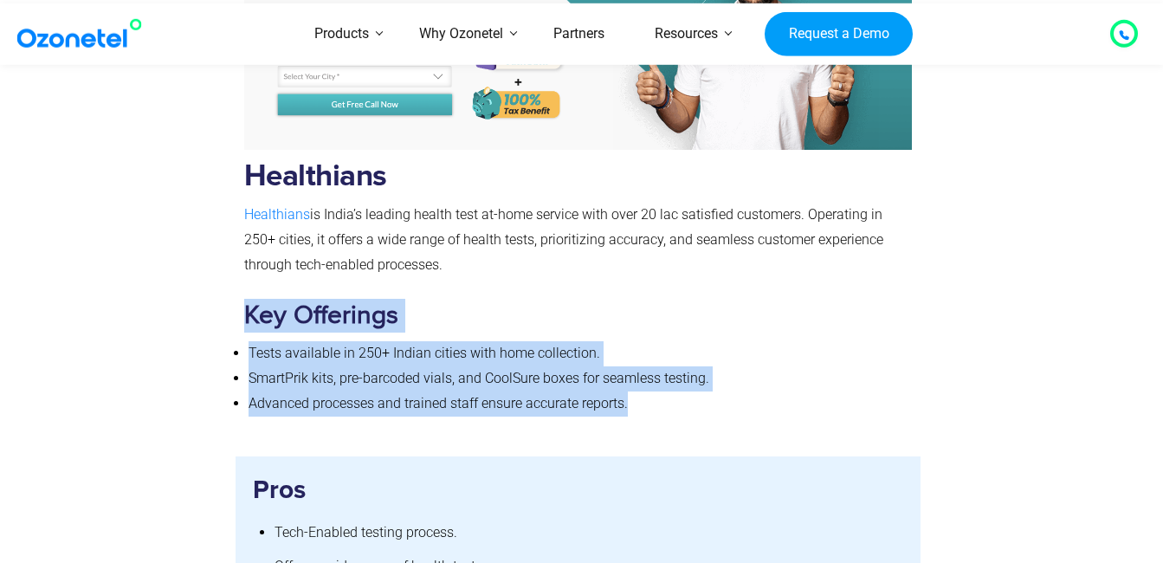
drag, startPoint x: 246, startPoint y: 290, endPoint x: 645, endPoint y: 388, distance: 410.9
click at [645, 388] on div "Healthians Healthians is India’s leading health test at-home service with over …" at bounding box center [578, 139] width 668 height 554
click at [645, 391] on li "Advanced processes and trained staff ensure accurate reports." at bounding box center [580, 403] width 664 height 25
drag, startPoint x: 641, startPoint y: 382, endPoint x: 247, endPoint y: 306, distance: 401.2
click at [247, 306] on div "Healthians Healthians is India’s leading health test at-home service with over …" at bounding box center [578, 139] width 668 height 554
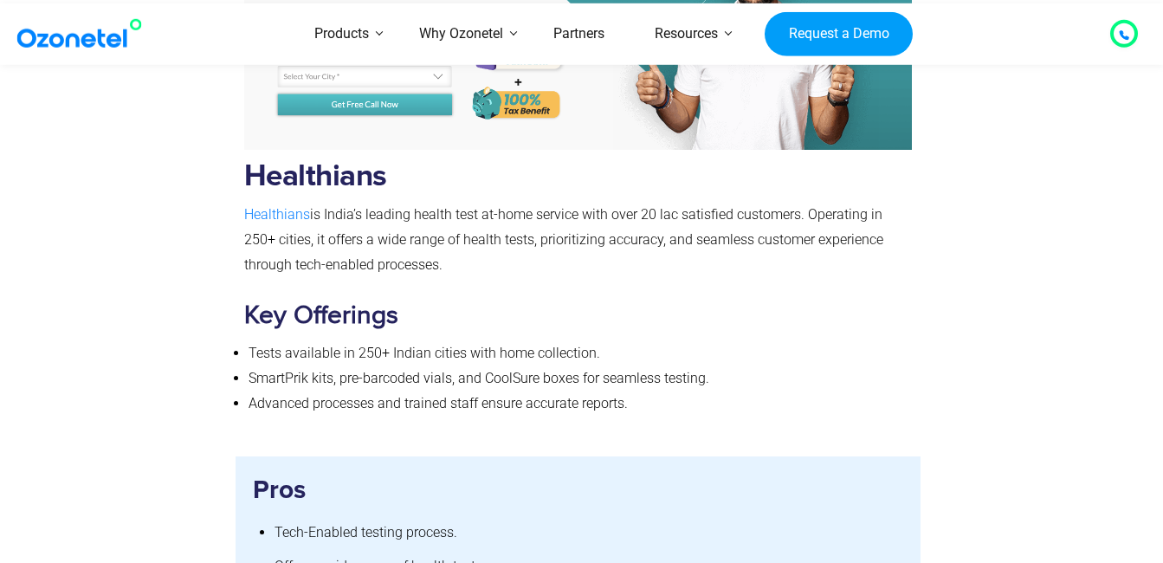
drag, startPoint x: 247, startPoint y: 306, endPoint x: 222, endPoint y: 305, distance: 25.1
click at [222, 305] on div at bounding box center [138, 135] width 195 height 607
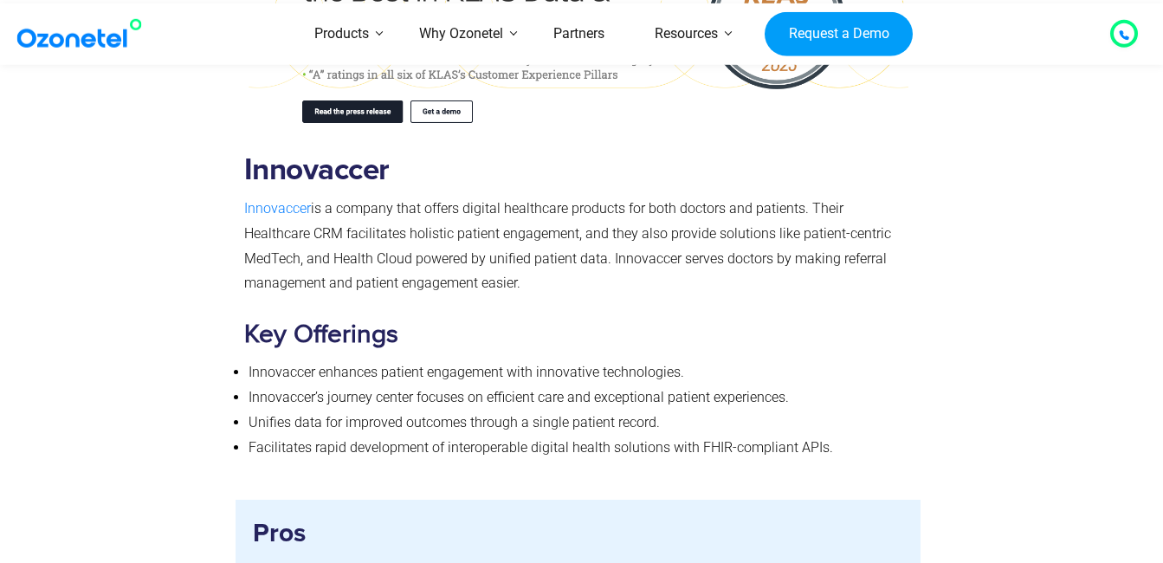
scroll to position [7417, 0]
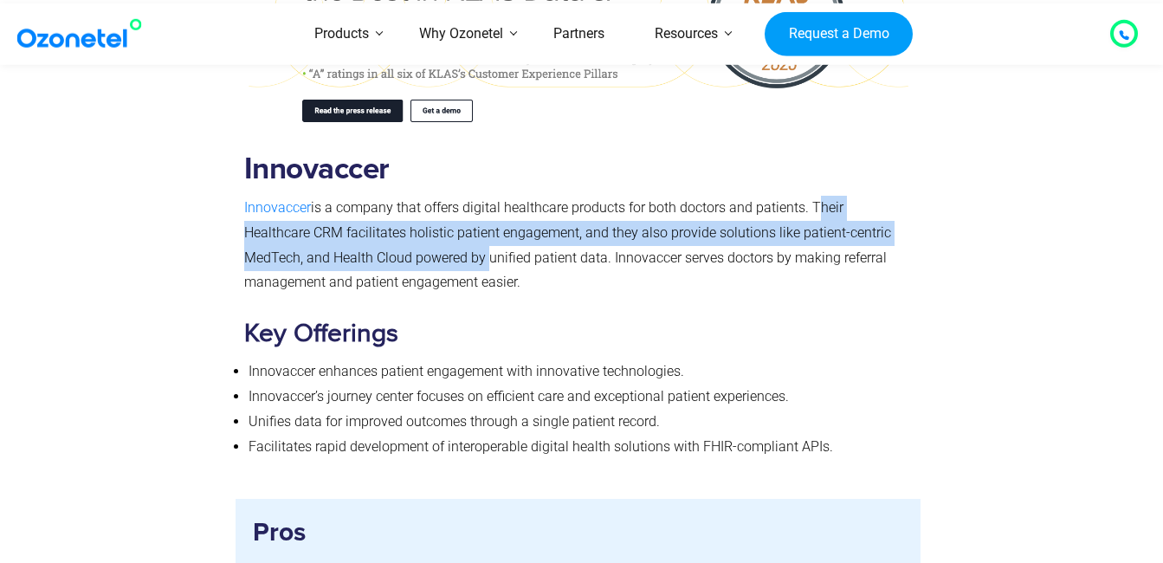
drag, startPoint x: 813, startPoint y: 180, endPoint x: 394, endPoint y: 236, distance: 422.7
click at [394, 236] on span "is a company that offers digital healthcare products for both doctors and patie…" at bounding box center [567, 244] width 647 height 91
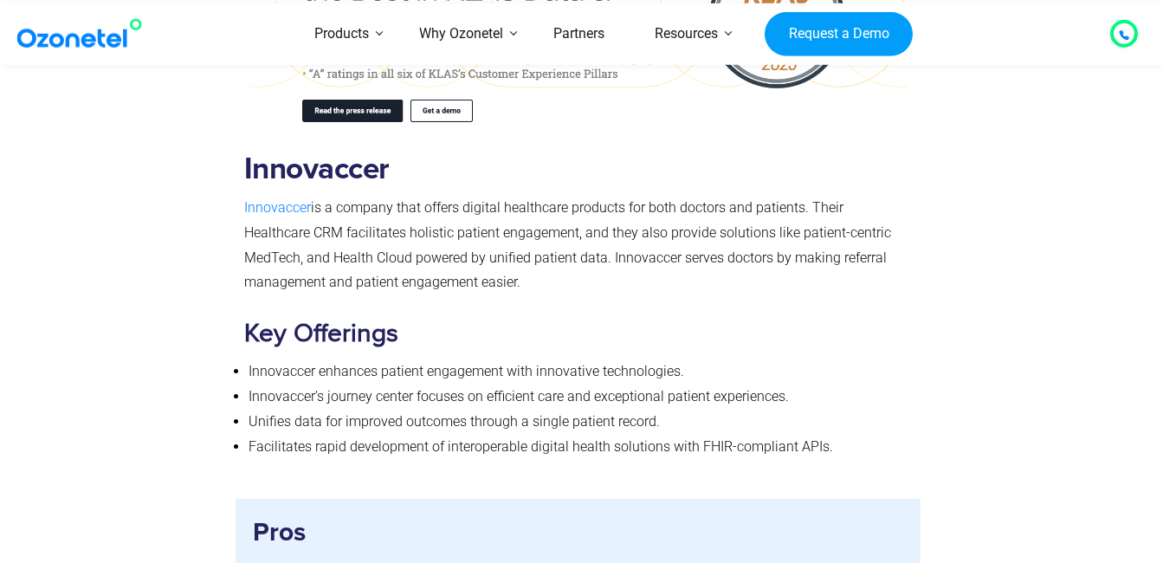
drag, startPoint x: 399, startPoint y: 234, endPoint x: 840, endPoint y: 248, distance: 440.8
click at [840, 248] on p "Innovaccer is a company that offers digital healthcare products for both doctor…" at bounding box center [578, 246] width 668 height 100
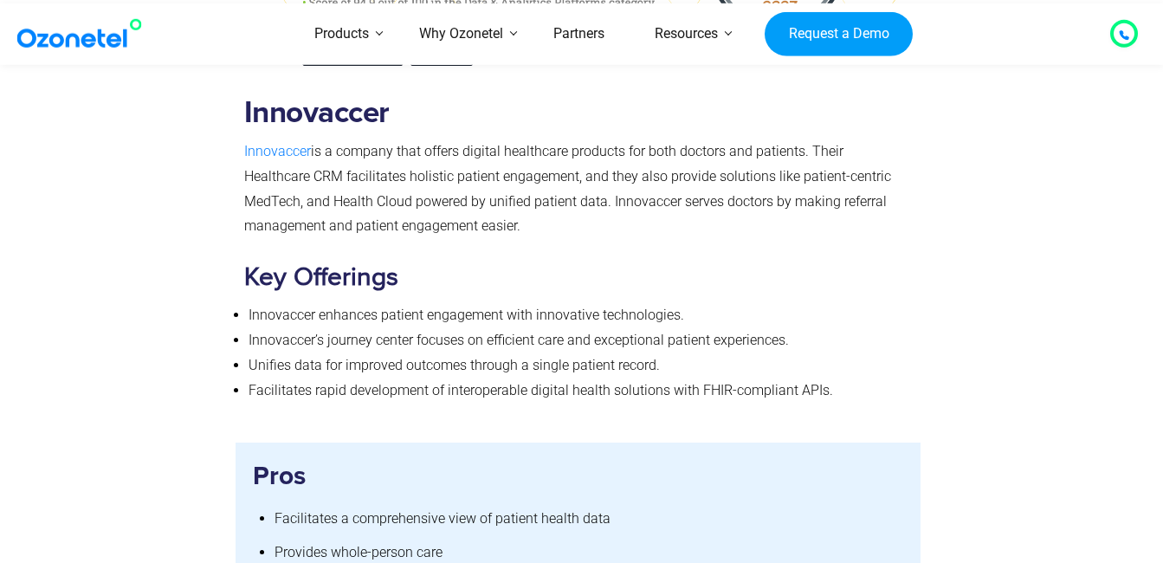
scroll to position [7503, 0]
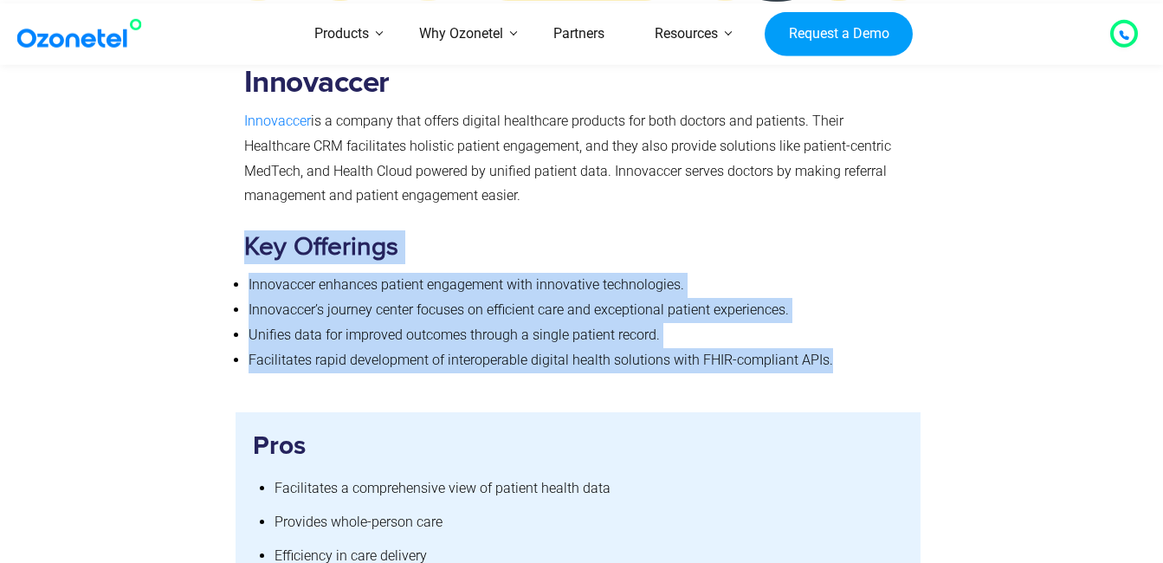
drag, startPoint x: 256, startPoint y: 220, endPoint x: 846, endPoint y: 331, distance: 599.8
click at [846, 331] on div "Innovaccer Innovaccer is a company that offers digital healthcare products for …" at bounding box center [578, 69] width 668 height 608
click at [846, 348] on li "Facilitates rapid development of interoperable digital health solutions with FH…" at bounding box center [580, 360] width 664 height 25
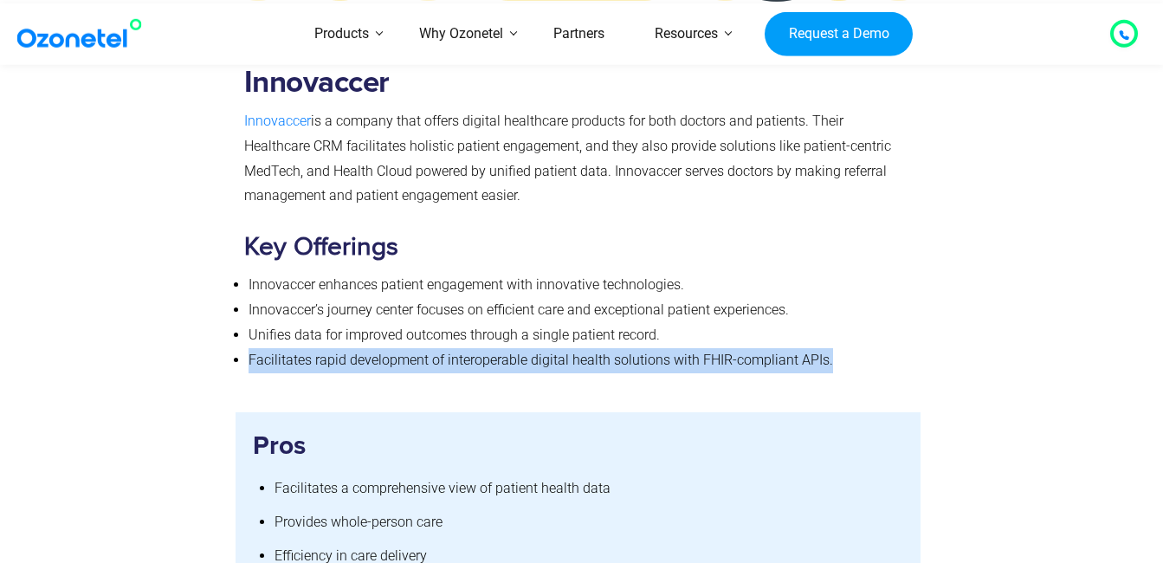
drag, startPoint x: 248, startPoint y: 335, endPoint x: 874, endPoint y: 357, distance: 626.2
click at [874, 357] on div "Innovaccer Innovaccer is a company that offers digital healthcare products for …" at bounding box center [578, 65] width 668 height 643
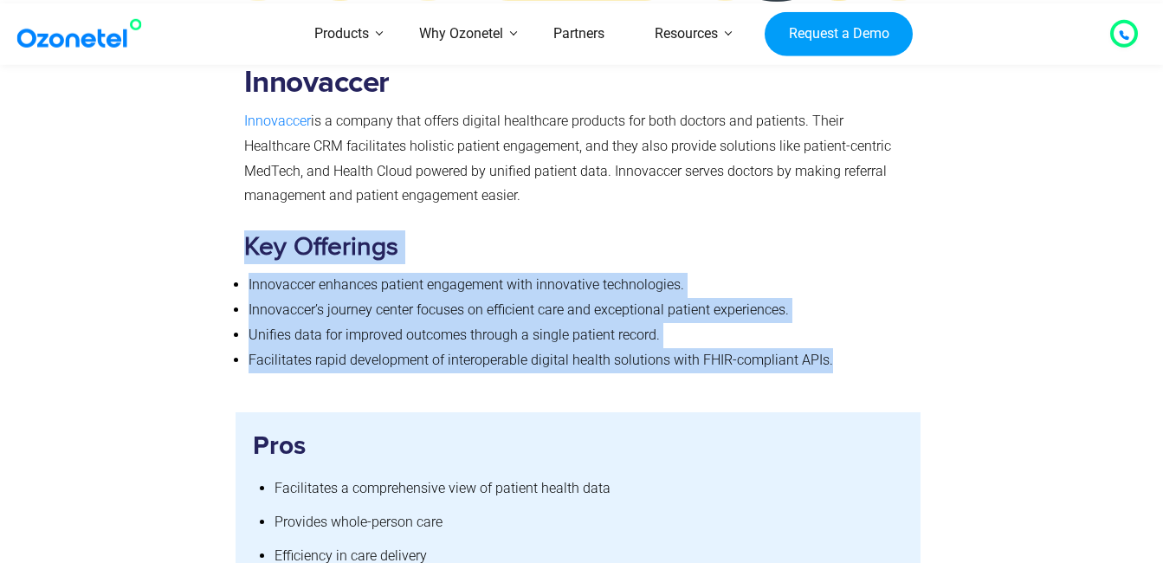
drag, startPoint x: 245, startPoint y: 221, endPoint x: 887, endPoint y: 324, distance: 650.5
click at [887, 324] on div "Innovaccer Innovaccer is a company that offers digital healthcare products for …" at bounding box center [578, 69] width 668 height 608
click at [887, 348] on li "Facilitates rapid development of interoperable digital health solutions with FH…" at bounding box center [580, 360] width 664 height 25
drag, startPoint x: 866, startPoint y: 334, endPoint x: 245, endPoint y: 232, distance: 629.0
click at [245, 232] on div "Innovaccer Innovaccer is a company that offers digital healthcare products for …" at bounding box center [578, 69] width 668 height 608
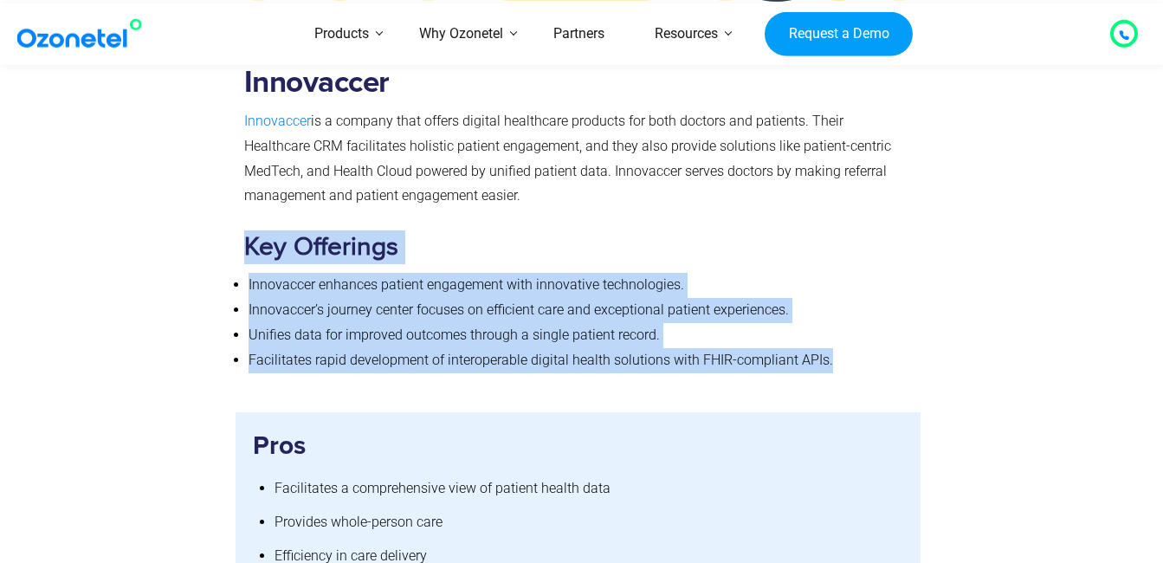
click at [245, 232] on b "Key Offerings" at bounding box center [321, 246] width 154 height 31
drag, startPoint x: 248, startPoint y: 220, endPoint x: 853, endPoint y: 331, distance: 614.3
click at [853, 331] on div "Innovaccer Innovaccer is a company that offers digital healthcare products for …" at bounding box center [578, 69] width 668 height 608
click at [853, 348] on li "Facilitates rapid development of interoperable digital health solutions with FH…" at bounding box center [580, 360] width 664 height 25
drag, startPoint x: 248, startPoint y: 222, endPoint x: 847, endPoint y: 339, distance: 610.5
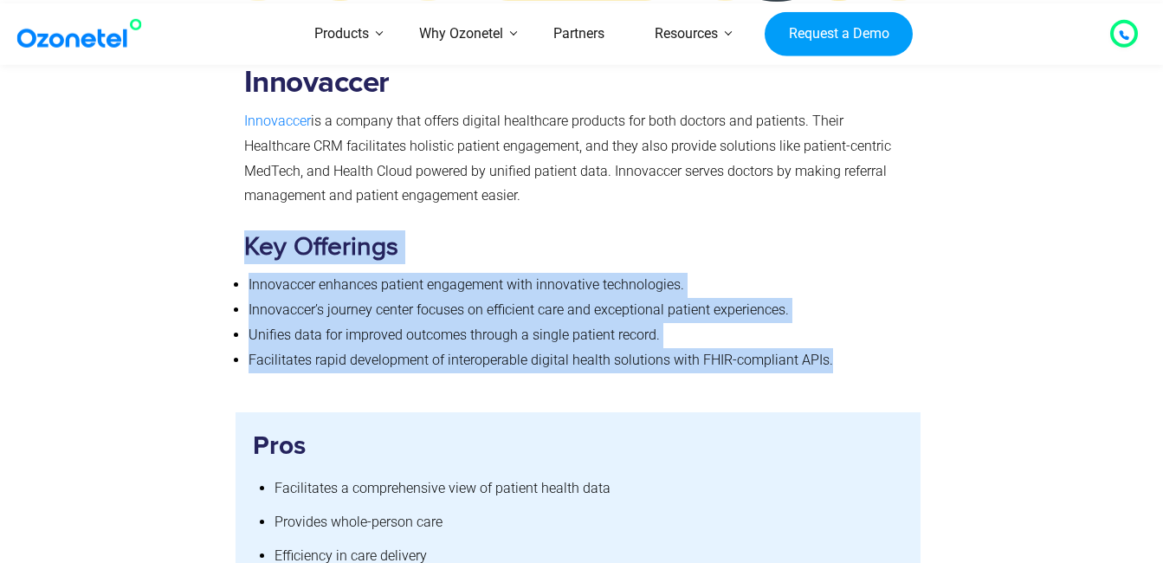
click at [847, 339] on div "Innovaccer Innovaccer is a company that offers digital healthcare products for …" at bounding box center [578, 69] width 668 height 608
click at [847, 348] on li "Facilitates rapid development of interoperable digital health solutions with FH…" at bounding box center [580, 360] width 664 height 25
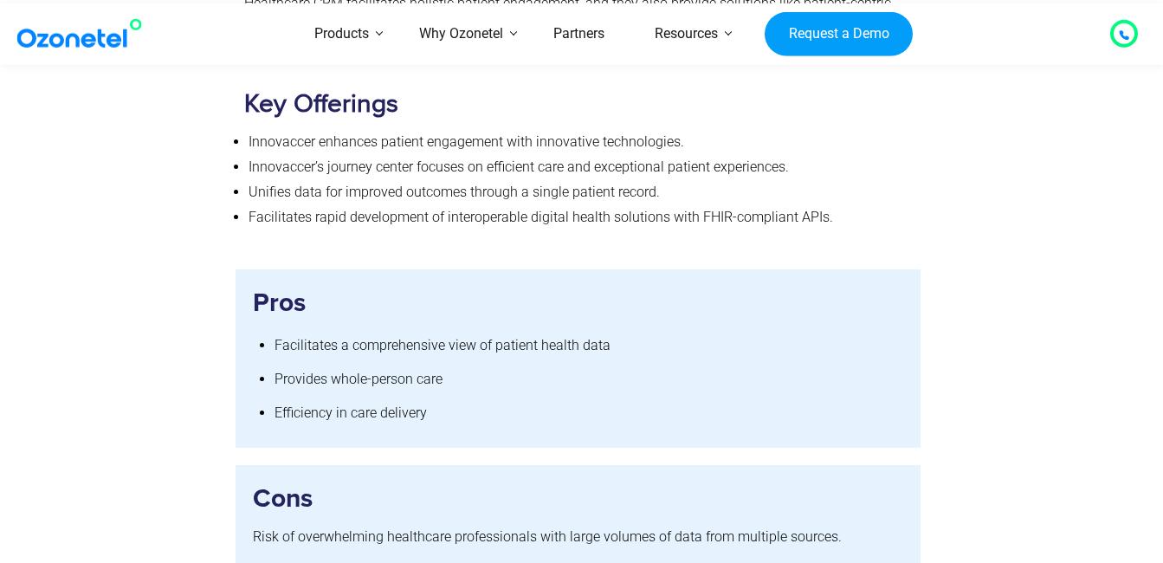
scroll to position [7676, 0]
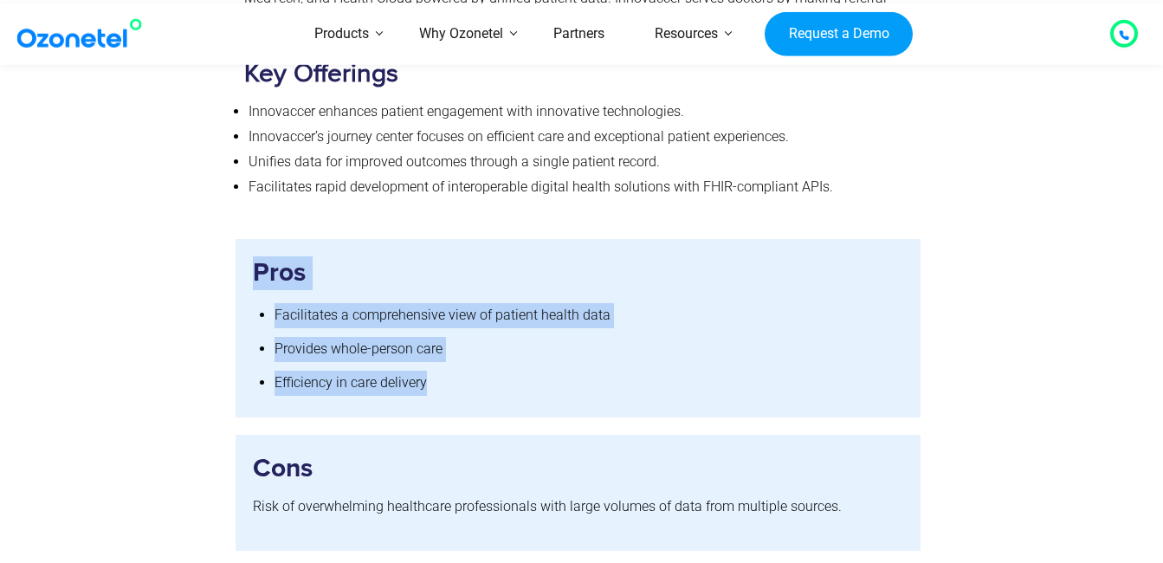
drag, startPoint x: 255, startPoint y: 249, endPoint x: 427, endPoint y: 353, distance: 200.4
click at [427, 353] on div "Pros Facilitates a comprehensive view of patient health data Provides whole-per…" at bounding box center [578, 327] width 651 height 143
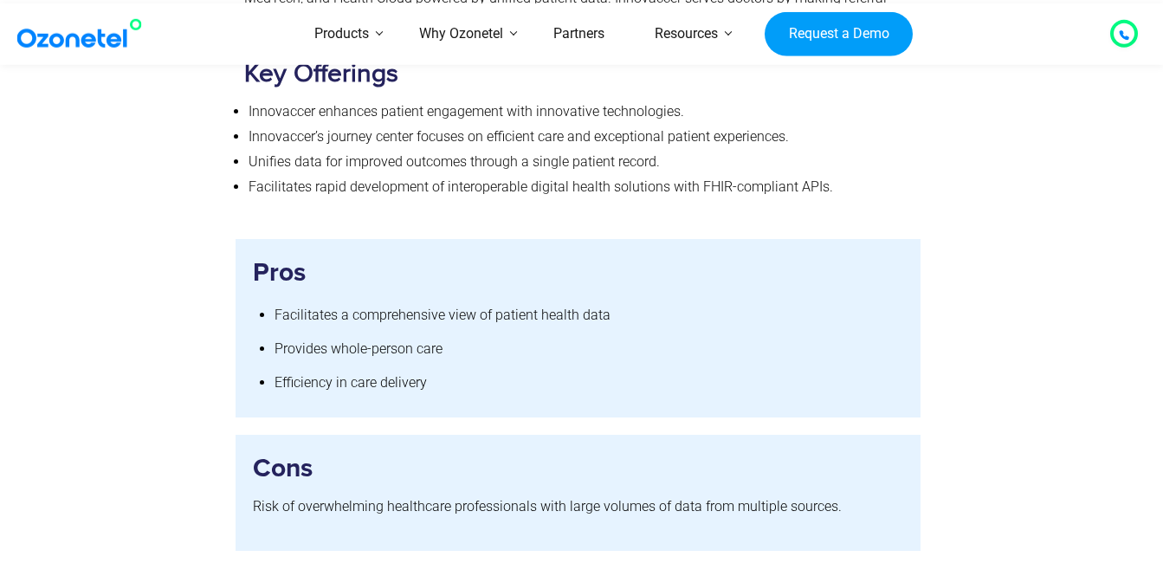
click at [213, 261] on div at bounding box center [138, 327] width 195 height 177
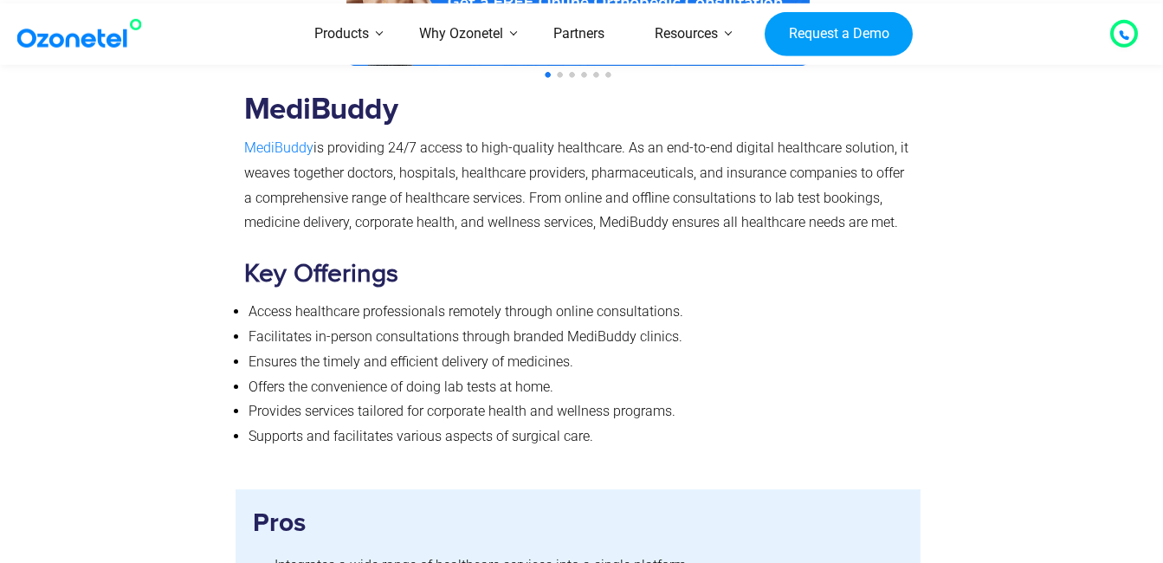
scroll to position [9581, 0]
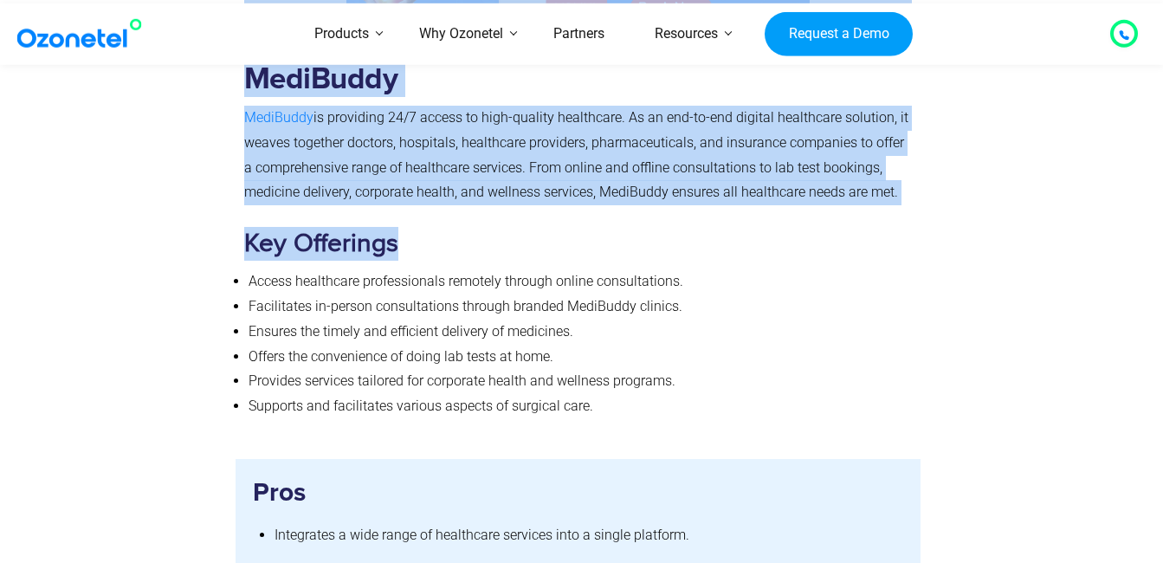
drag, startPoint x: 248, startPoint y: 260, endPoint x: 204, endPoint y: 300, distance: 60.0
click at [204, 300] on div "MediBuddy MediBuddy is providing 24/7 access to high-quality healthcare. As an …" at bounding box center [582, 83] width 1108 height 715
click at [204, 300] on div at bounding box center [138, 83] width 195 height 715
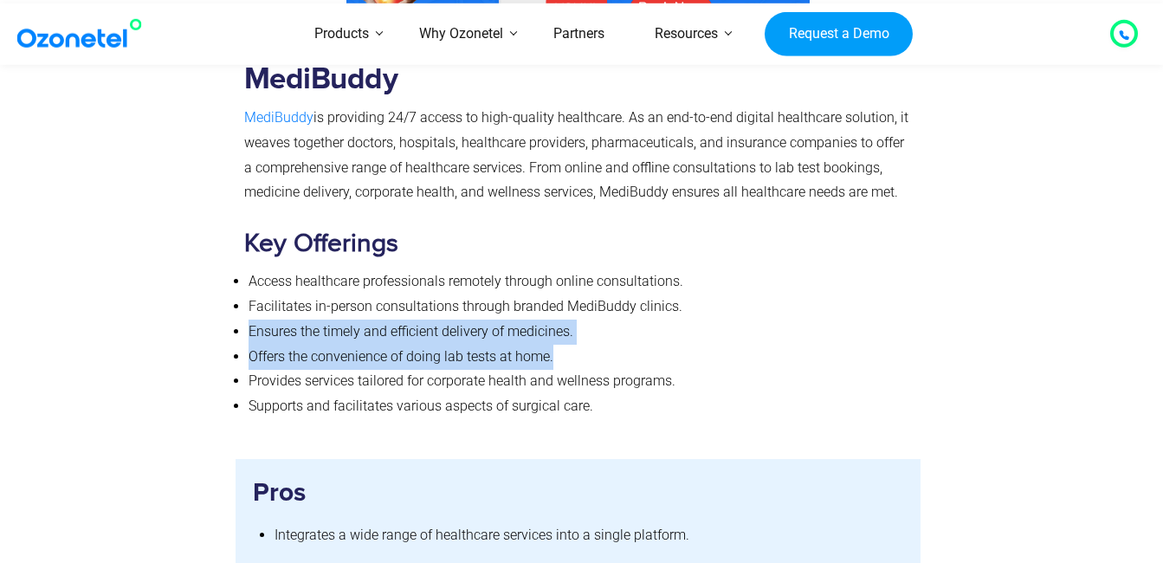
drag, startPoint x: 248, startPoint y: 304, endPoint x: 563, endPoint y: 324, distance: 314.9
click at [563, 324] on ul "Access healthcare professionals remotely through online consultations. Facilita…" at bounding box center [578, 344] width 668 height 150
click at [563, 345] on li "Offers the convenience of doing lab tests at home." at bounding box center [580, 357] width 664 height 25
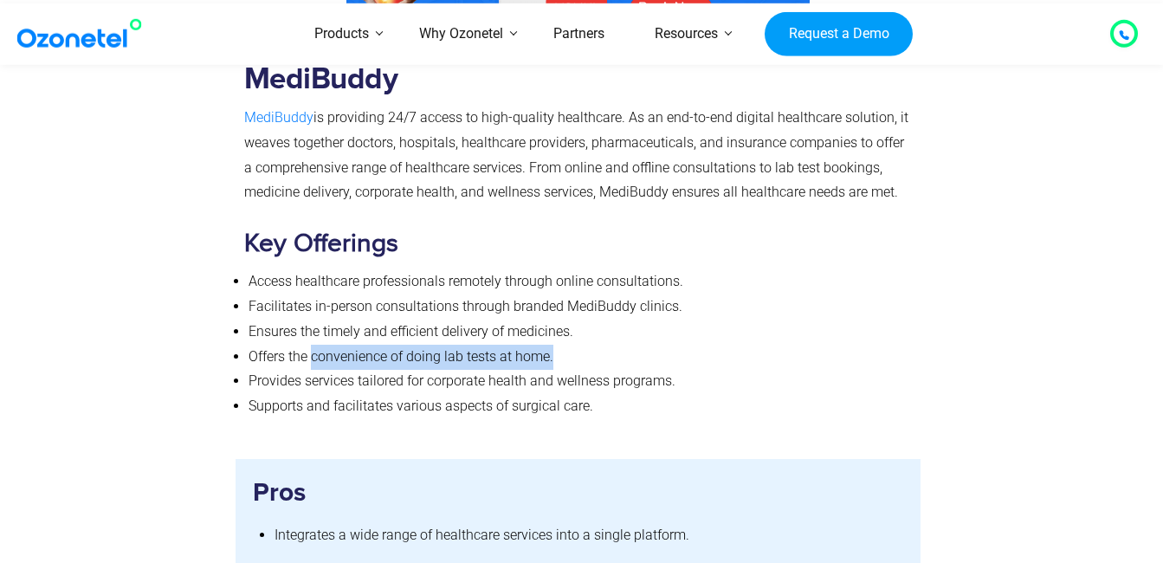
drag, startPoint x: 312, startPoint y: 329, endPoint x: 565, endPoint y: 337, distance: 252.9
click at [565, 345] on li "Offers the convenience of doing lab tests at home." at bounding box center [580, 357] width 664 height 25
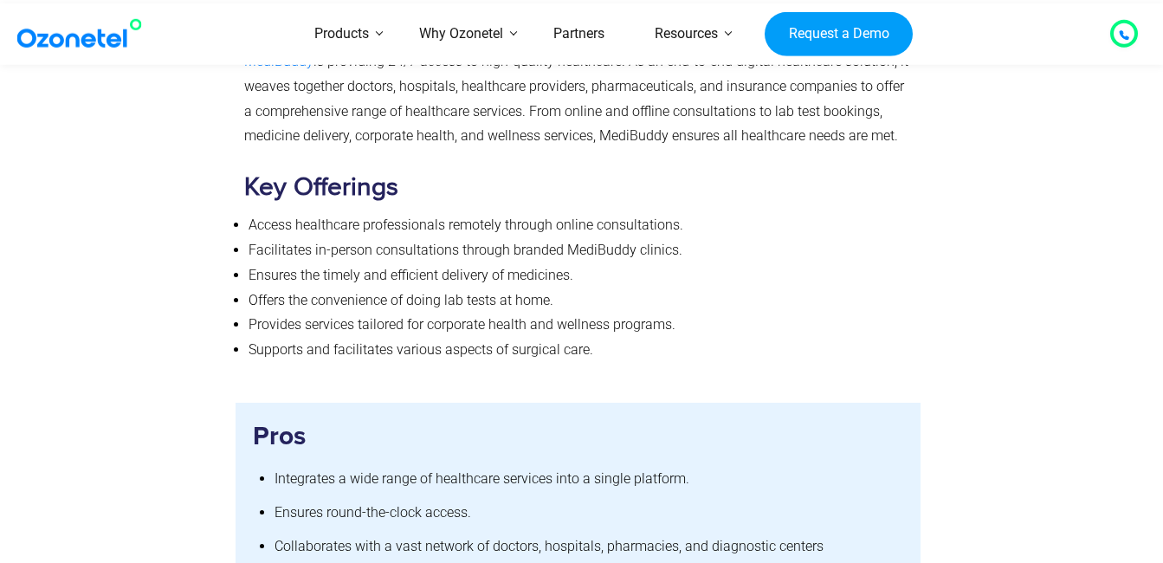
scroll to position [9667, 0]
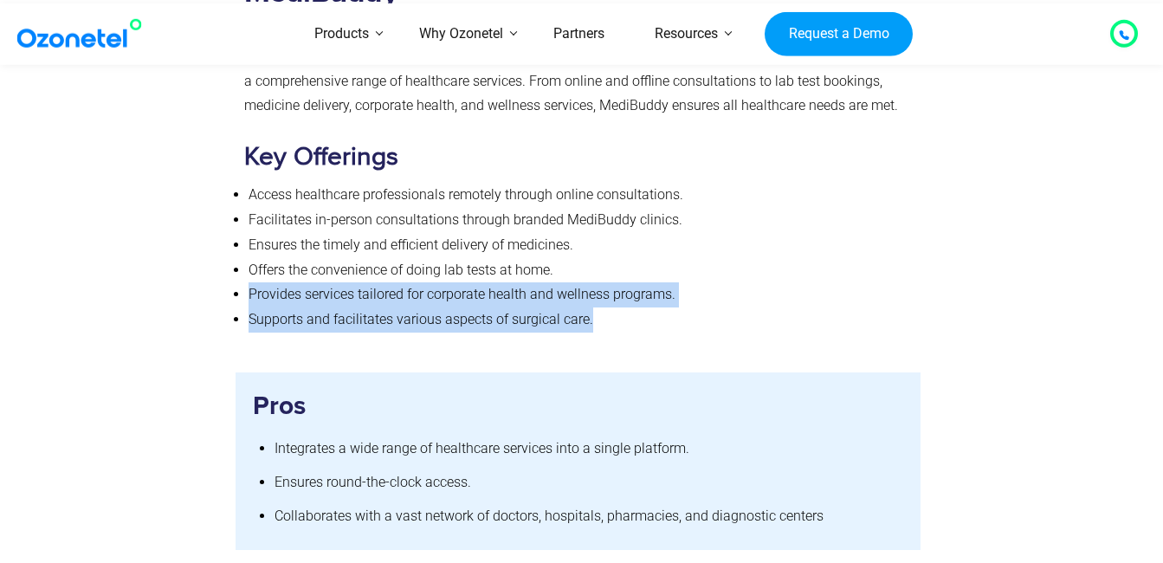
drag, startPoint x: 249, startPoint y: 271, endPoint x: 659, endPoint y: 283, distance: 409.6
click at [659, 283] on ul "Access healthcare professionals remotely through online consultations. Facilita…" at bounding box center [578, 258] width 668 height 150
click at [659, 307] on li "Supports and facilitates various aspects of surgical care." at bounding box center [580, 319] width 664 height 25
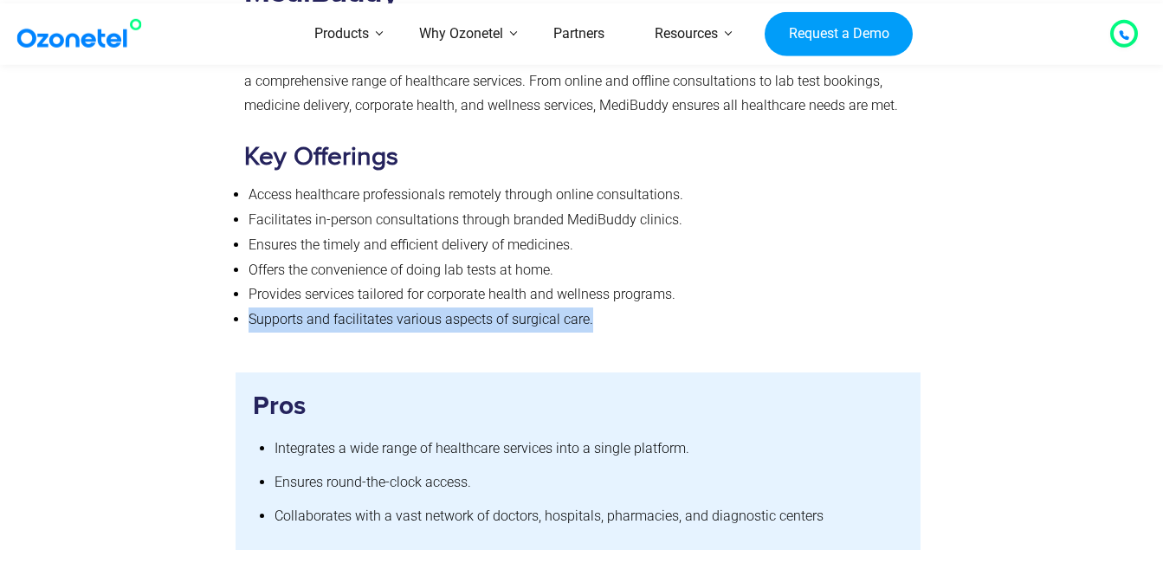
drag, startPoint x: 251, startPoint y: 291, endPoint x: 593, endPoint y: 304, distance: 342.2
click at [593, 307] on li "Supports and facilitates various aspects of surgical care." at bounding box center [580, 319] width 664 height 25
drag, startPoint x: 602, startPoint y: 300, endPoint x: 246, endPoint y: 294, distance: 355.8
click at [246, 294] on ul "Access healthcare professionals remotely through online consultations. Facilita…" at bounding box center [578, 258] width 668 height 150
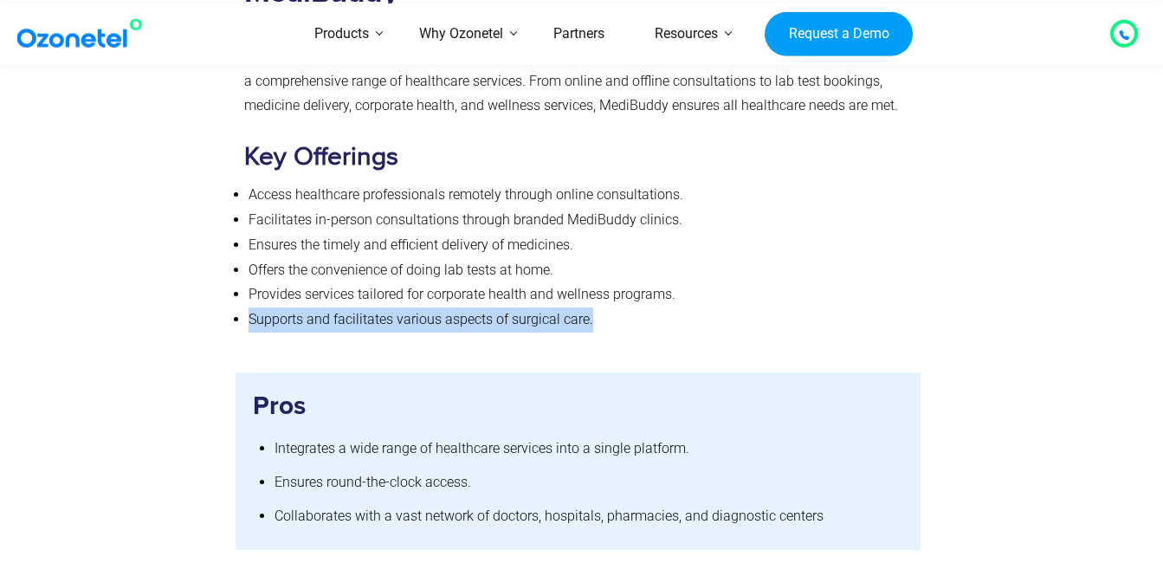
click at [246, 294] on ul "Access healthcare professionals remotely through online consultations. Facilita…" at bounding box center [578, 258] width 668 height 150
drag, startPoint x: 250, startPoint y: 290, endPoint x: 611, endPoint y: 285, distance: 361.0
click at [611, 307] on li "Supports and facilitates various aspects of surgical care." at bounding box center [580, 319] width 664 height 25
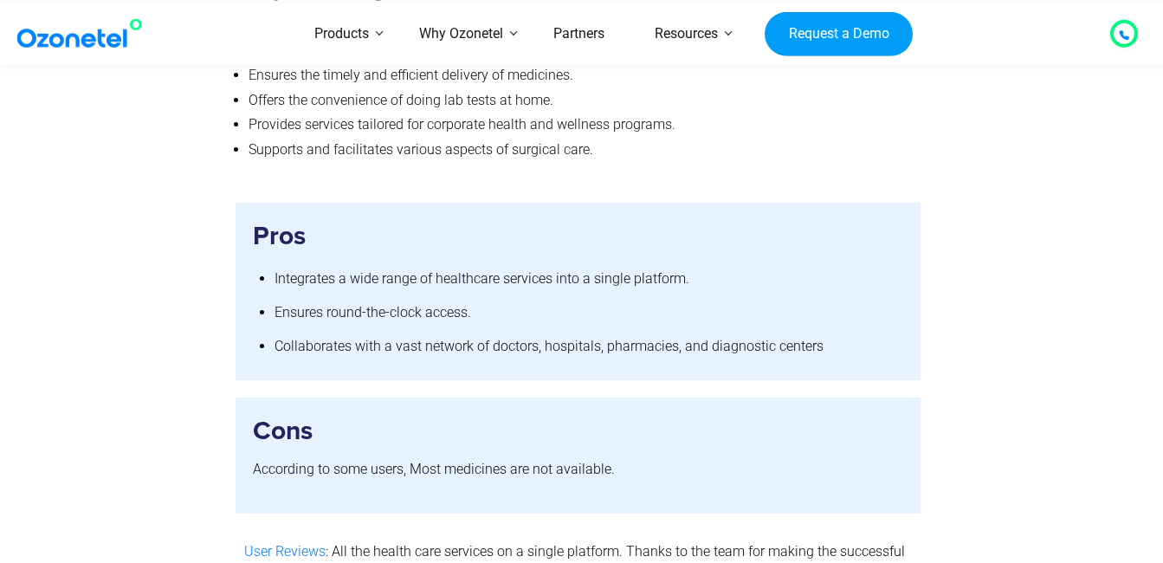
scroll to position [9840, 0]
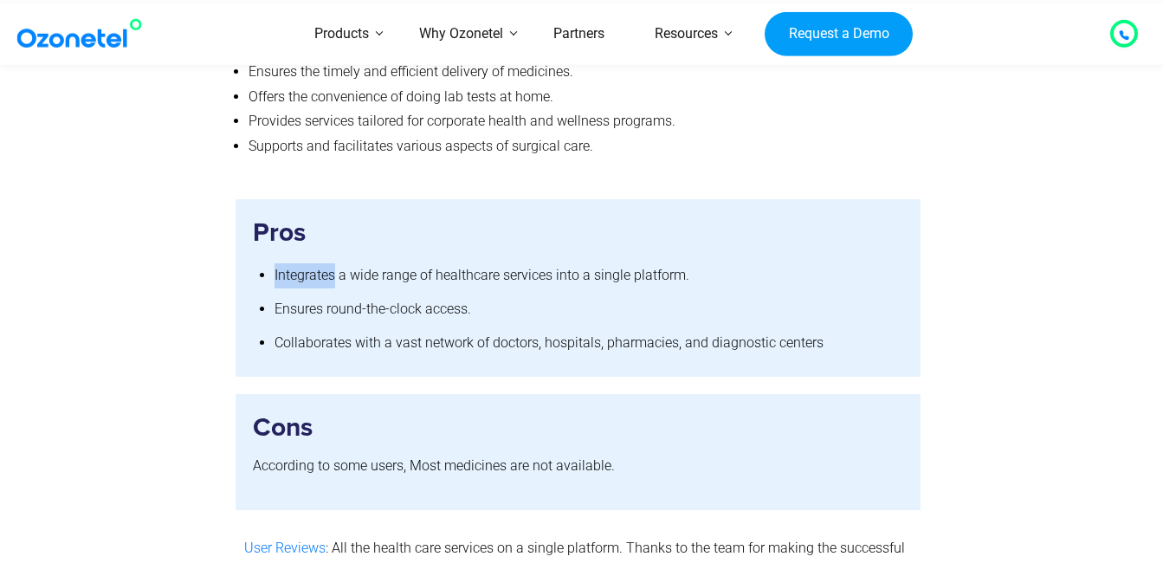
drag, startPoint x: 274, startPoint y: 252, endPoint x: 335, endPoint y: 250, distance: 61.5
click at [335, 267] on span "Integrates a wide range of healthcare services into a single platform." at bounding box center [481, 275] width 415 height 16
drag, startPoint x: 335, startPoint y: 250, endPoint x: 368, endPoint y: 263, distance: 35.4
click at [368, 263] on li "Integrates a wide range of healthcare services into a single platform." at bounding box center [588, 276] width 629 height 34
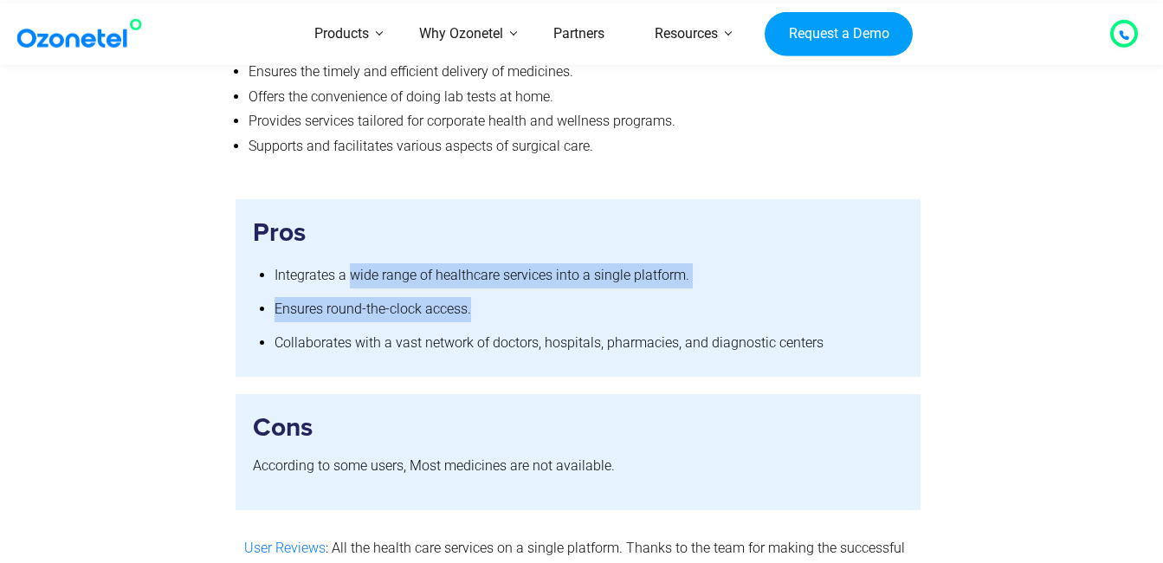
drag, startPoint x: 351, startPoint y: 250, endPoint x: 680, endPoint y: 269, distance: 329.5
click at [680, 269] on ul "Integrates a wide range of healthcare services into a single platform. Ensures …" at bounding box center [588, 309] width 629 height 100
click at [680, 293] on li "Ensures round-the-clock access." at bounding box center [588, 310] width 629 height 34
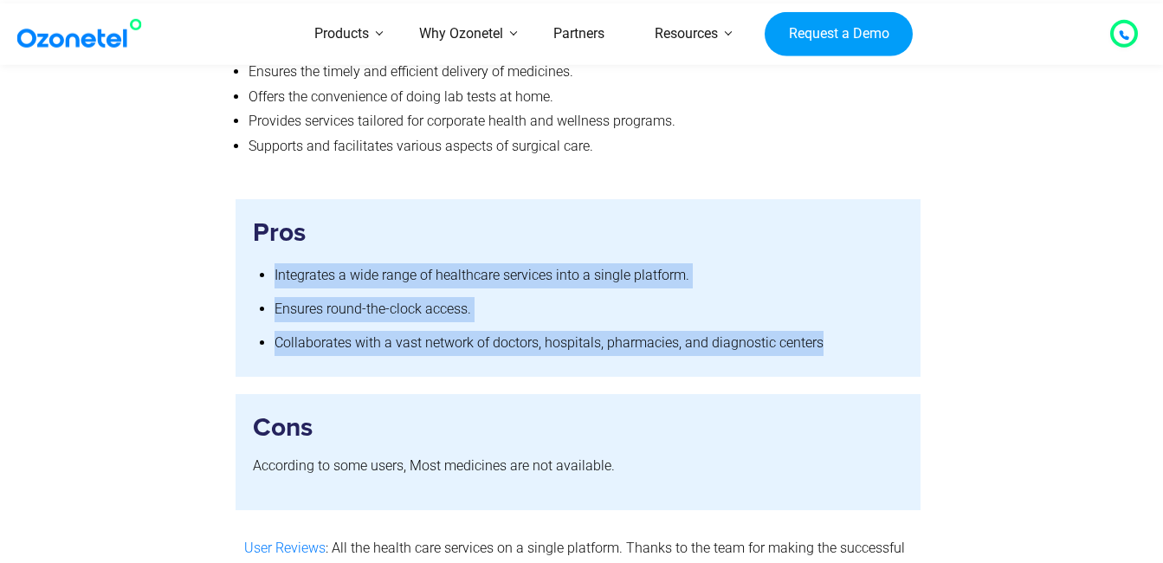
drag, startPoint x: 288, startPoint y: 254, endPoint x: 838, endPoint y: 325, distance: 554.3
click at [838, 325] on ul "Integrates a wide range of healthcare services into a single platform. Ensures …" at bounding box center [588, 309] width 629 height 100
click at [838, 326] on li "Collaborates with a vast network of doctors, hospitals, pharmacies, and diagnos…" at bounding box center [588, 343] width 629 height 34
drag, startPoint x: 763, startPoint y: 317, endPoint x: -3, endPoint y: 307, distance: 767.0
click at [0, 307] on html "[GEOGRAPHIC_DATA] : +1-408-440-54451-408-440-5445 [GEOGRAPHIC_DATA] : [PHONE_NU…" at bounding box center [581, 453] width 1163 height 20586
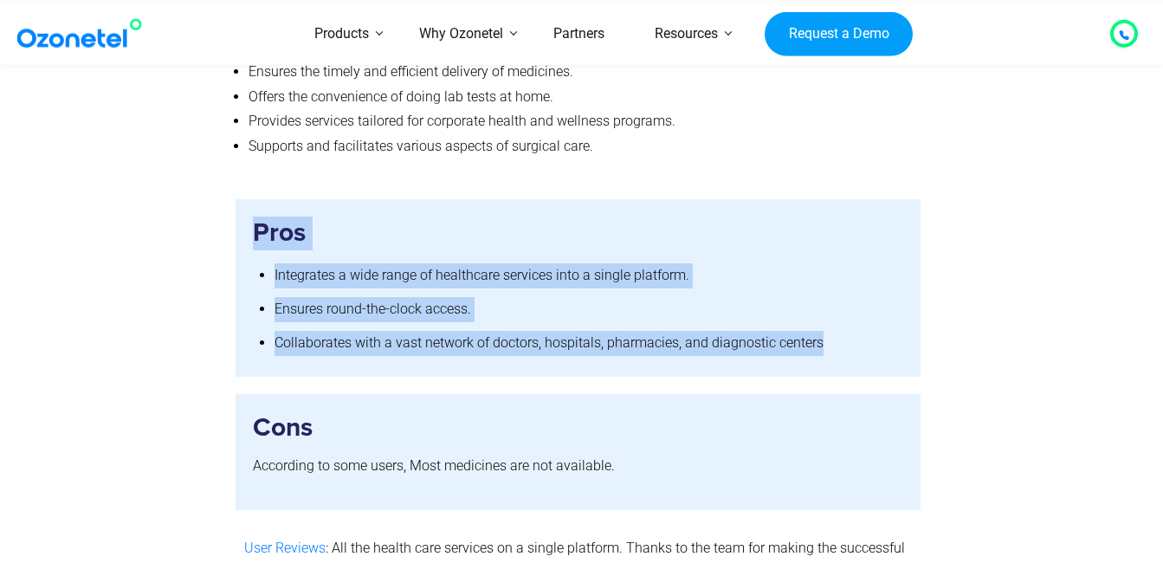
drag, startPoint x: 0, startPoint y: 307, endPoint x: 139, endPoint y: 293, distance: 140.1
click at [139, 293] on div at bounding box center [138, 287] width 195 height 177
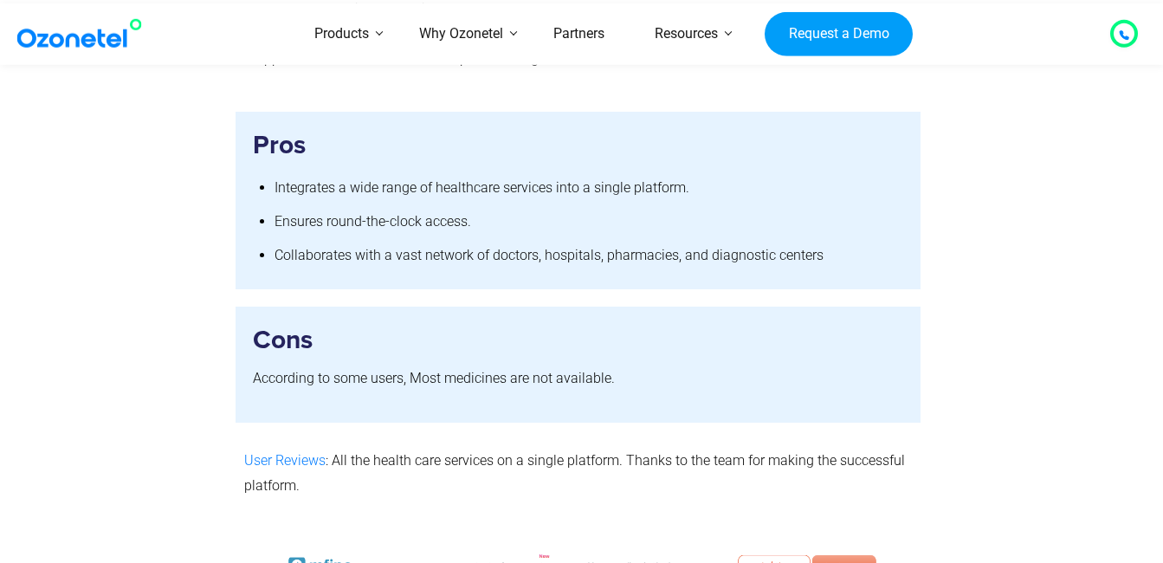
scroll to position [10014, 0]
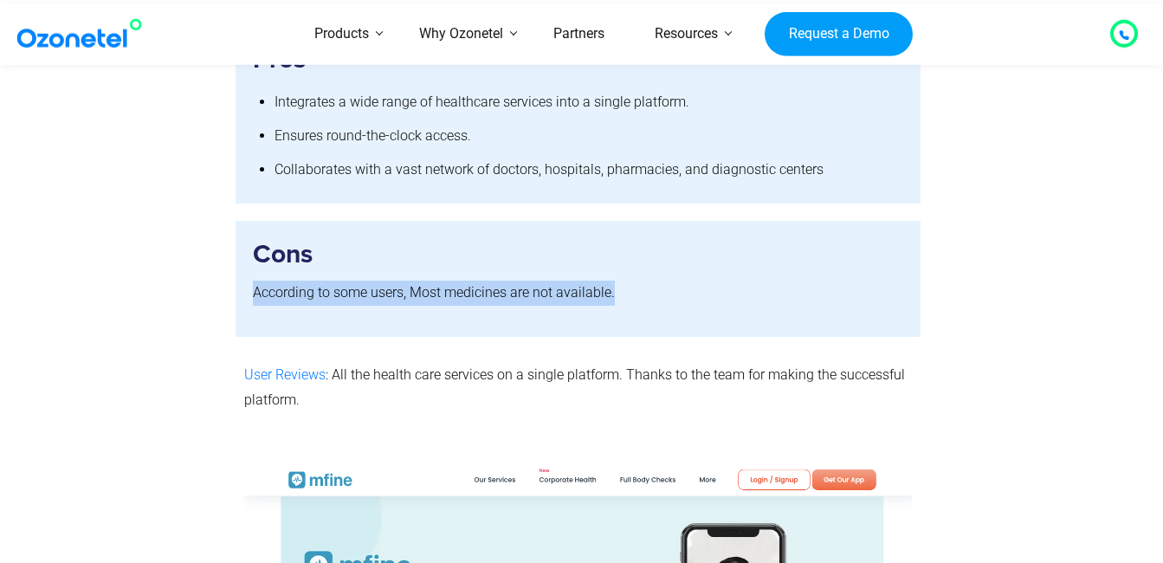
drag, startPoint x: 253, startPoint y: 267, endPoint x: 680, endPoint y: 267, distance: 426.8
click at [680, 280] on p "According to some users, Most medicines are not available." at bounding box center [578, 292] width 651 height 25
